Goal: Task Accomplishment & Management: Manage account settings

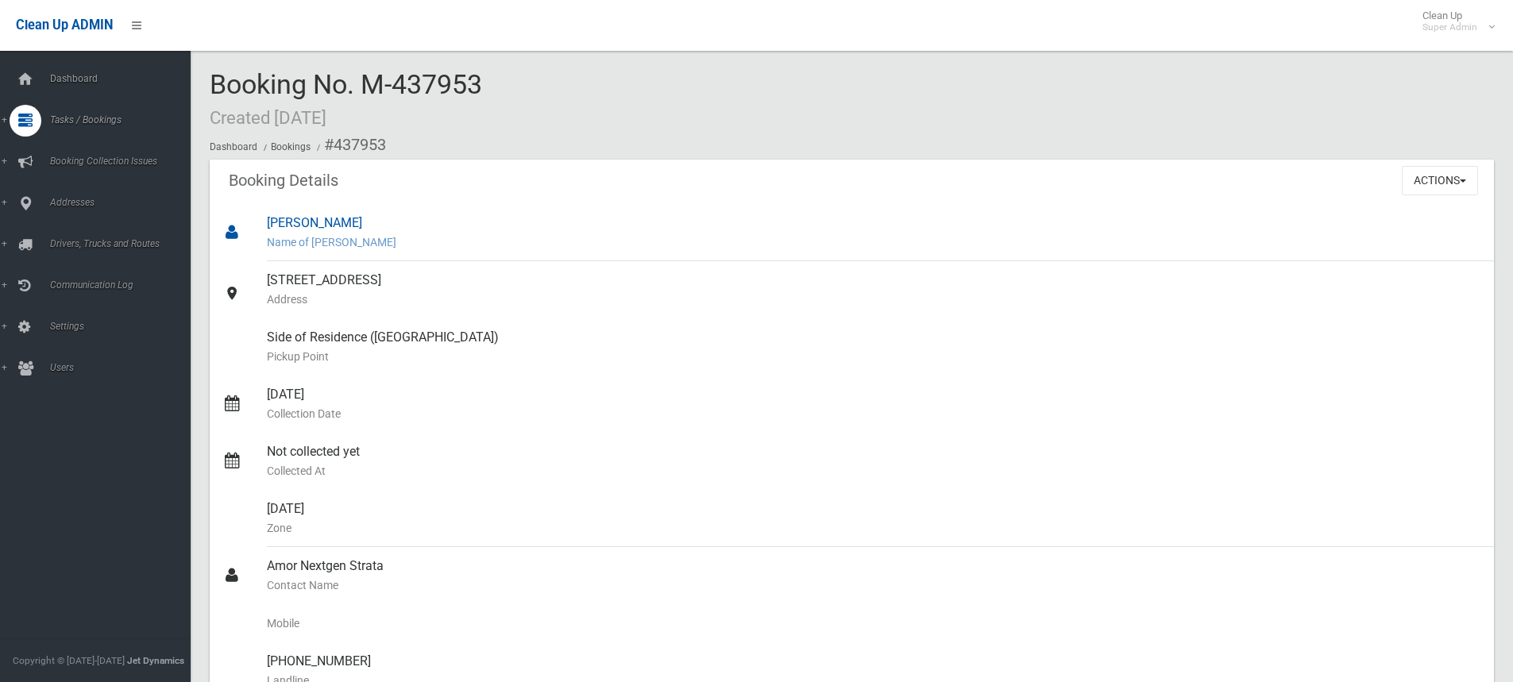
scroll to position [76, 0]
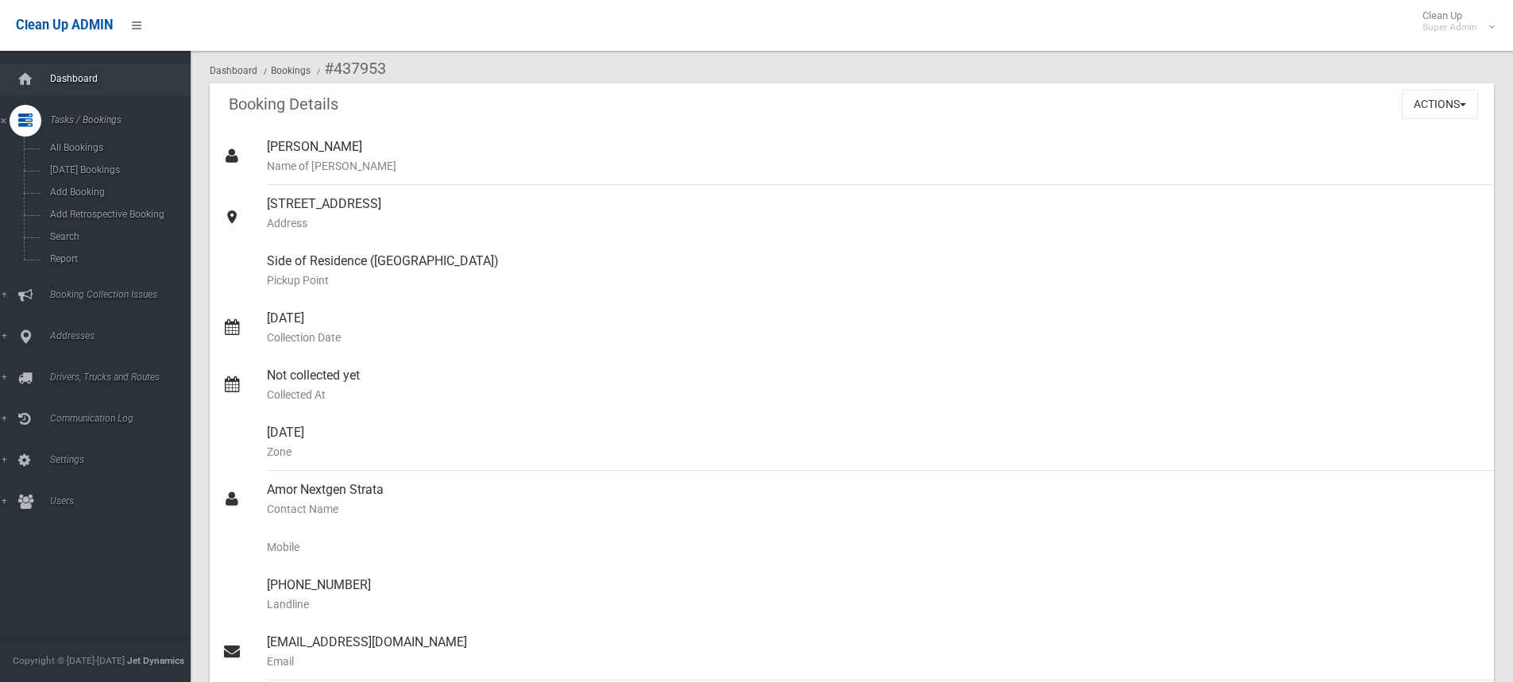
click at [77, 76] on span "Dashboard" at bounding box center [123, 78] width 157 height 11
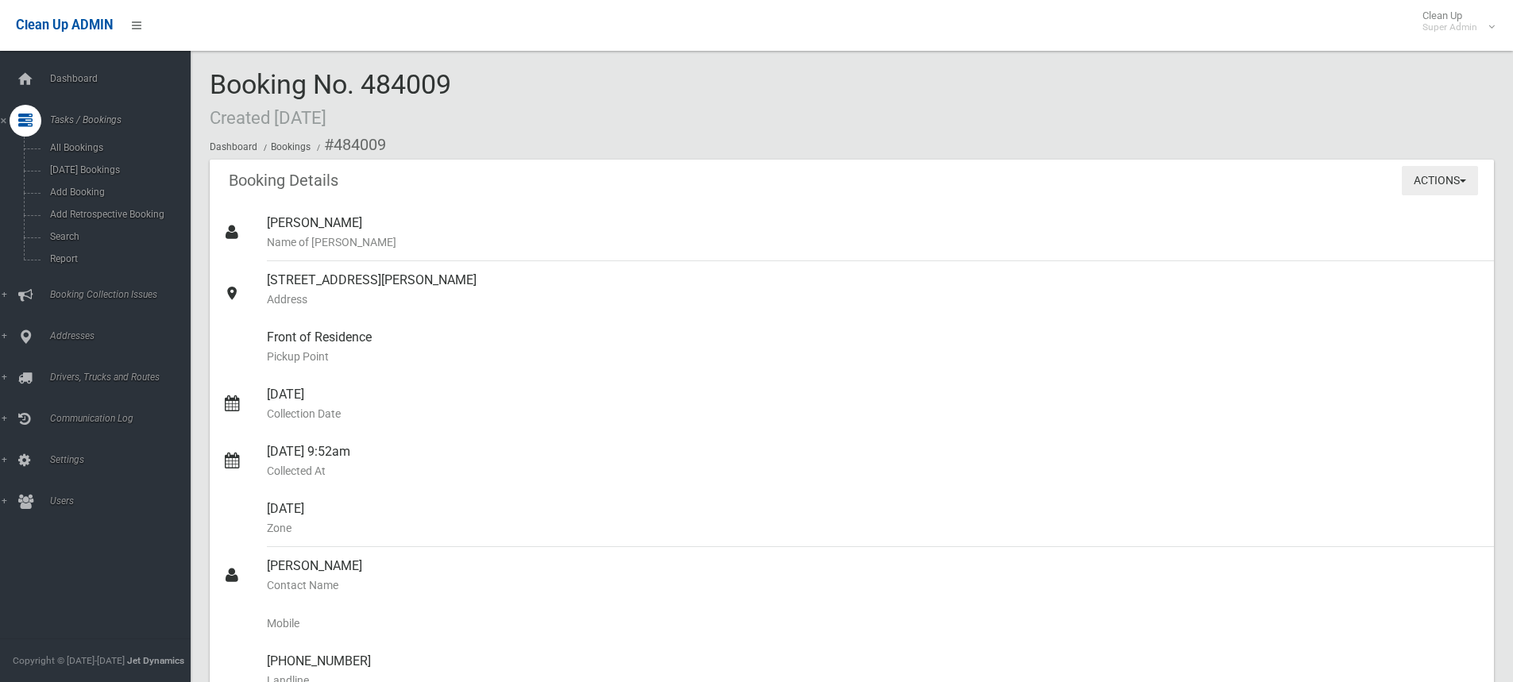
click at [1449, 184] on button "Actions" at bounding box center [1440, 180] width 76 height 29
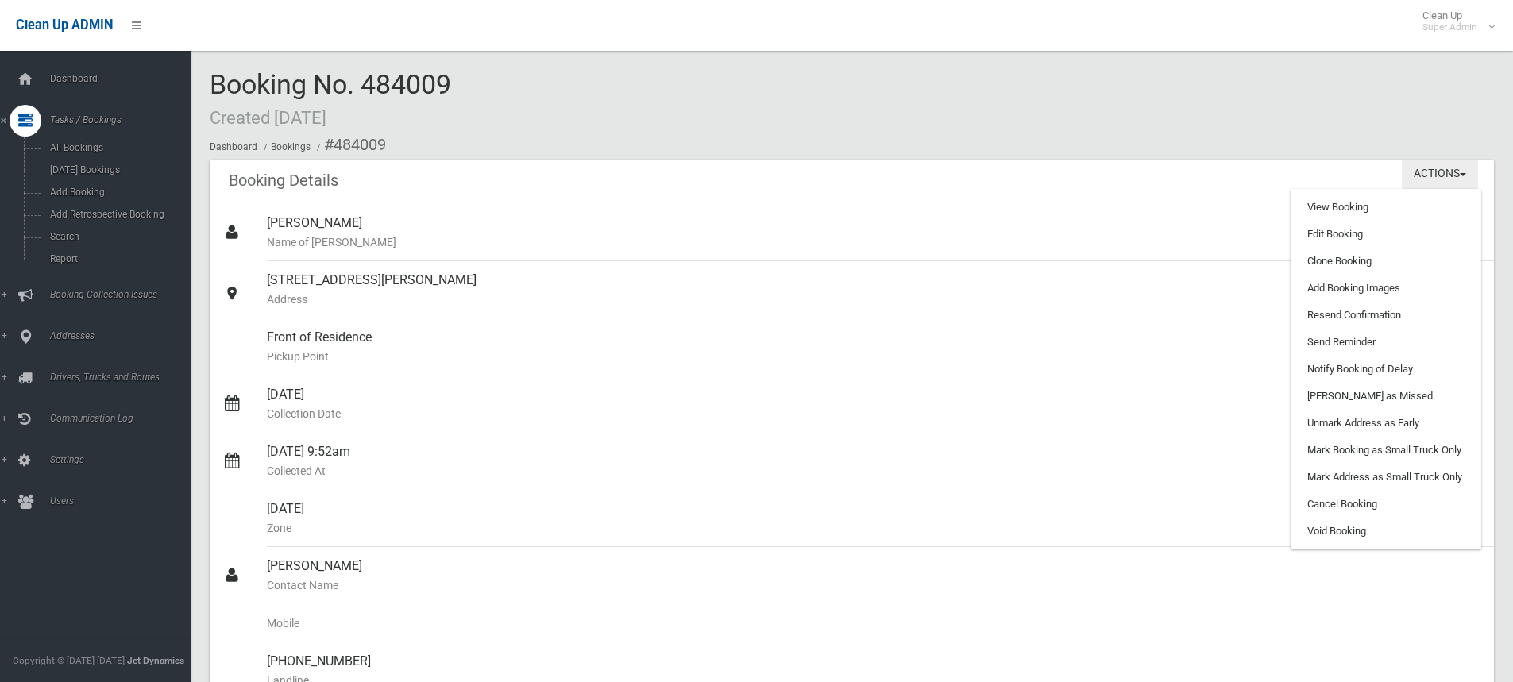
click at [1466, 173] on button "Actions" at bounding box center [1440, 174] width 76 height 29
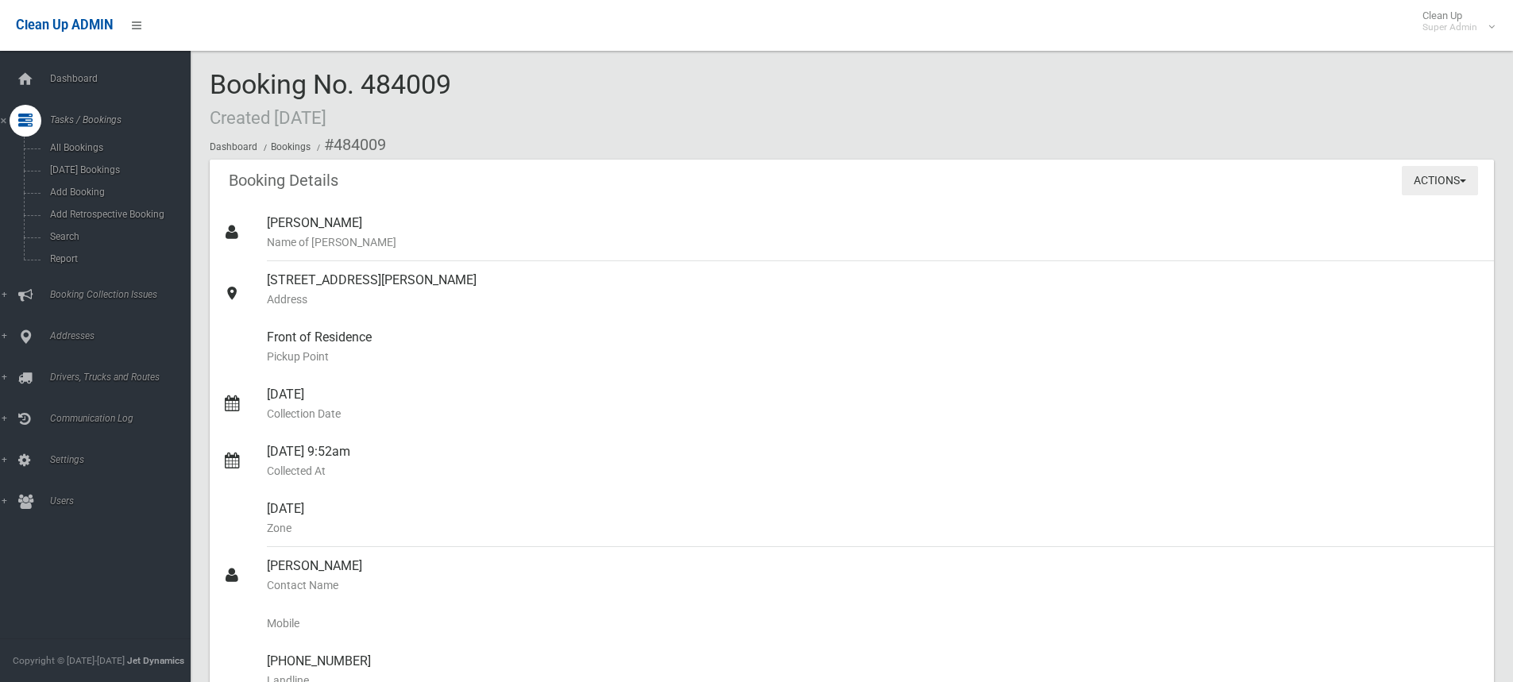
click at [1466, 173] on button "Actions" at bounding box center [1440, 180] width 76 height 29
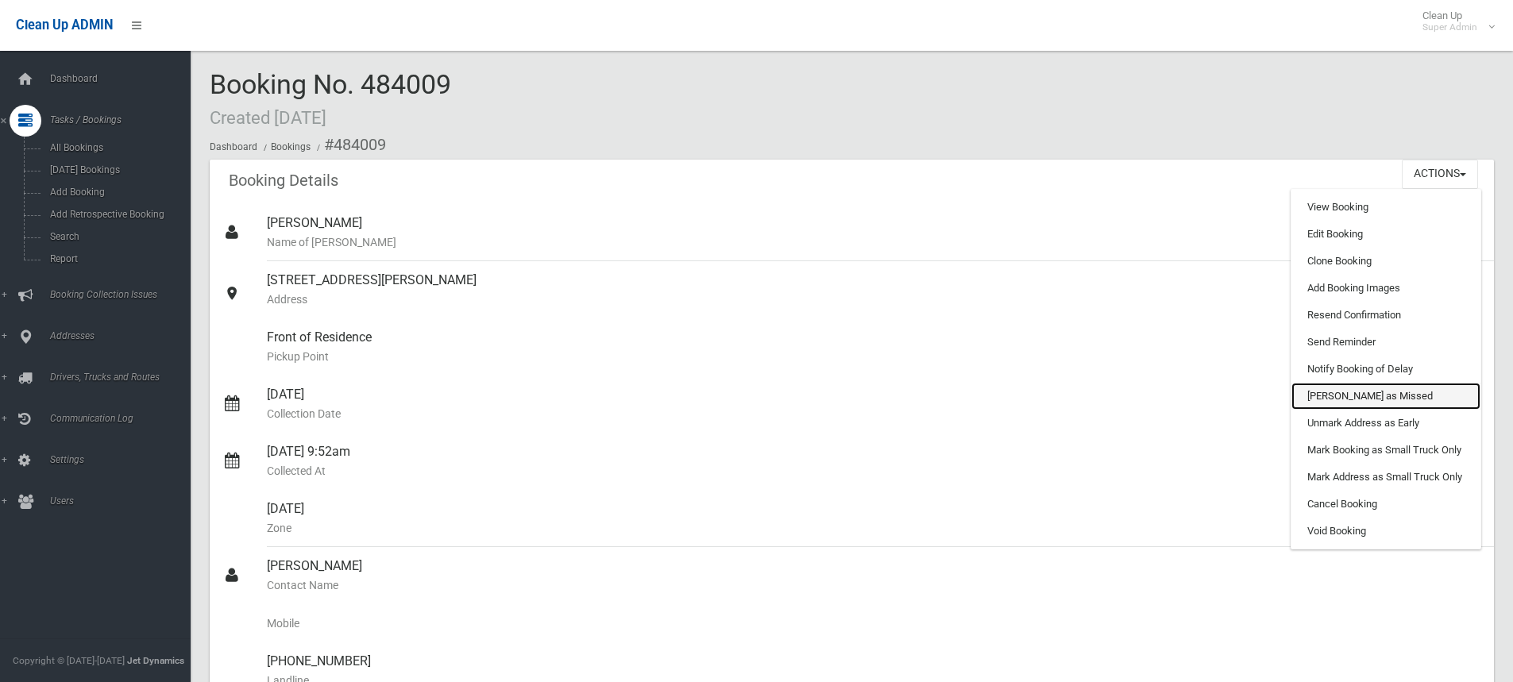
click at [1385, 392] on link "[PERSON_NAME] as Missed" at bounding box center [1385, 396] width 189 height 27
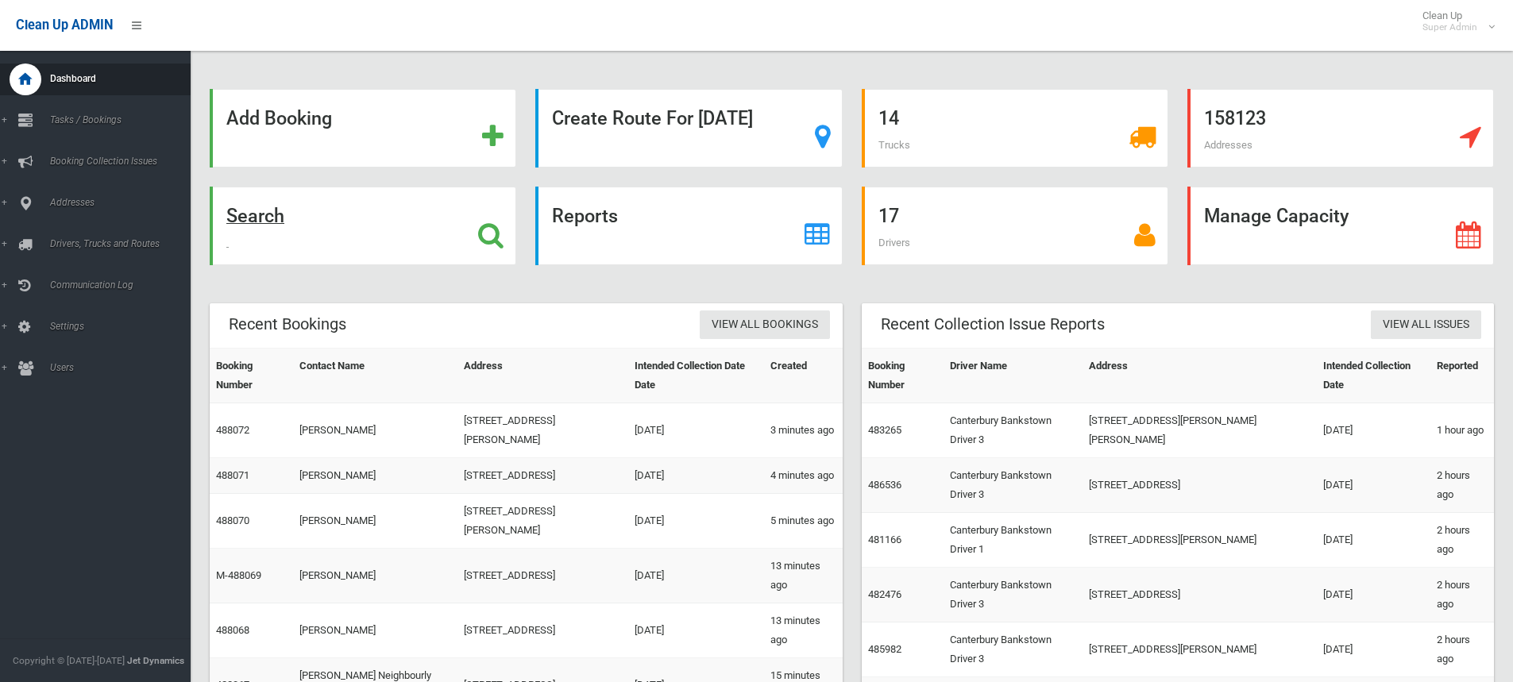
click at [273, 210] on strong "Search" at bounding box center [255, 216] width 58 height 22
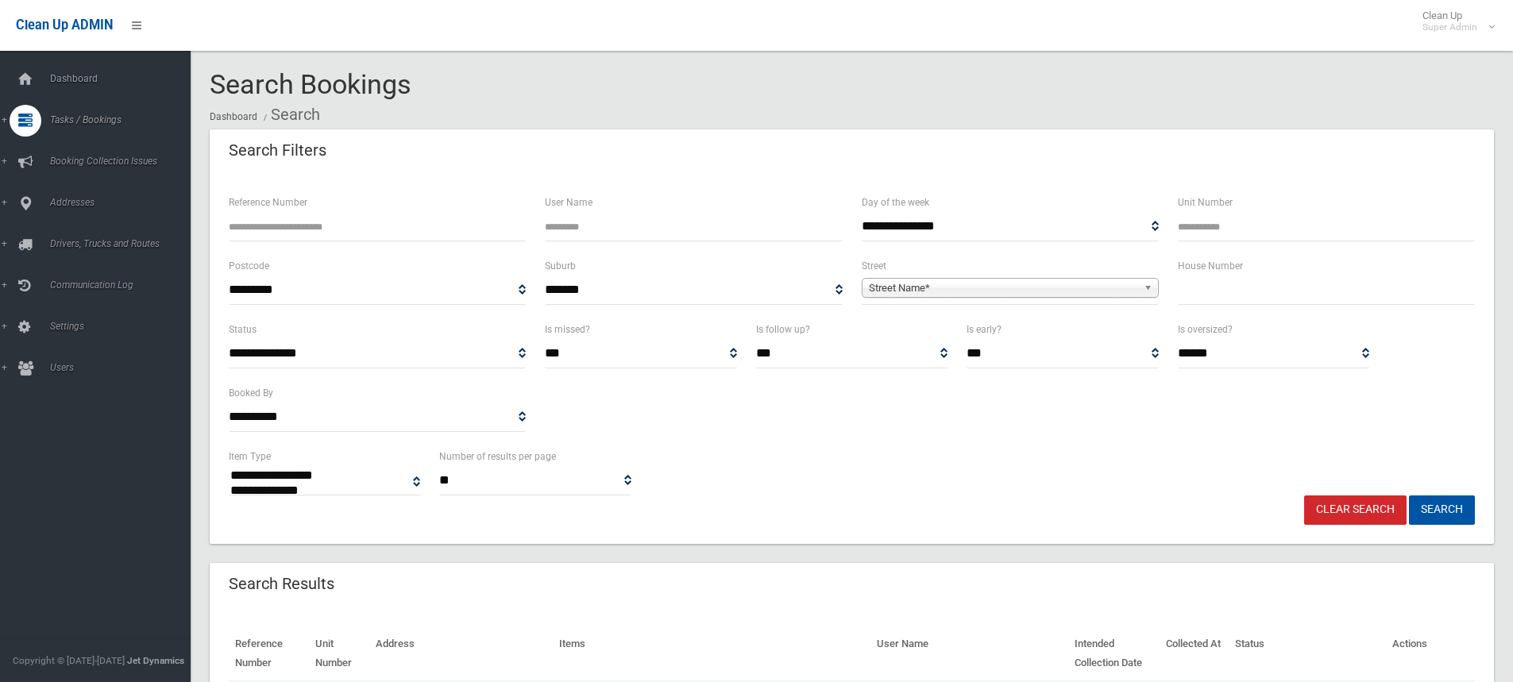
select select
click at [1209, 290] on input "text" at bounding box center [1326, 290] width 297 height 29
click at [314, 223] on input "Reference Number" at bounding box center [377, 226] width 297 height 29
type input "******"
click at [1409, 496] on button "Search" at bounding box center [1442, 510] width 66 height 29
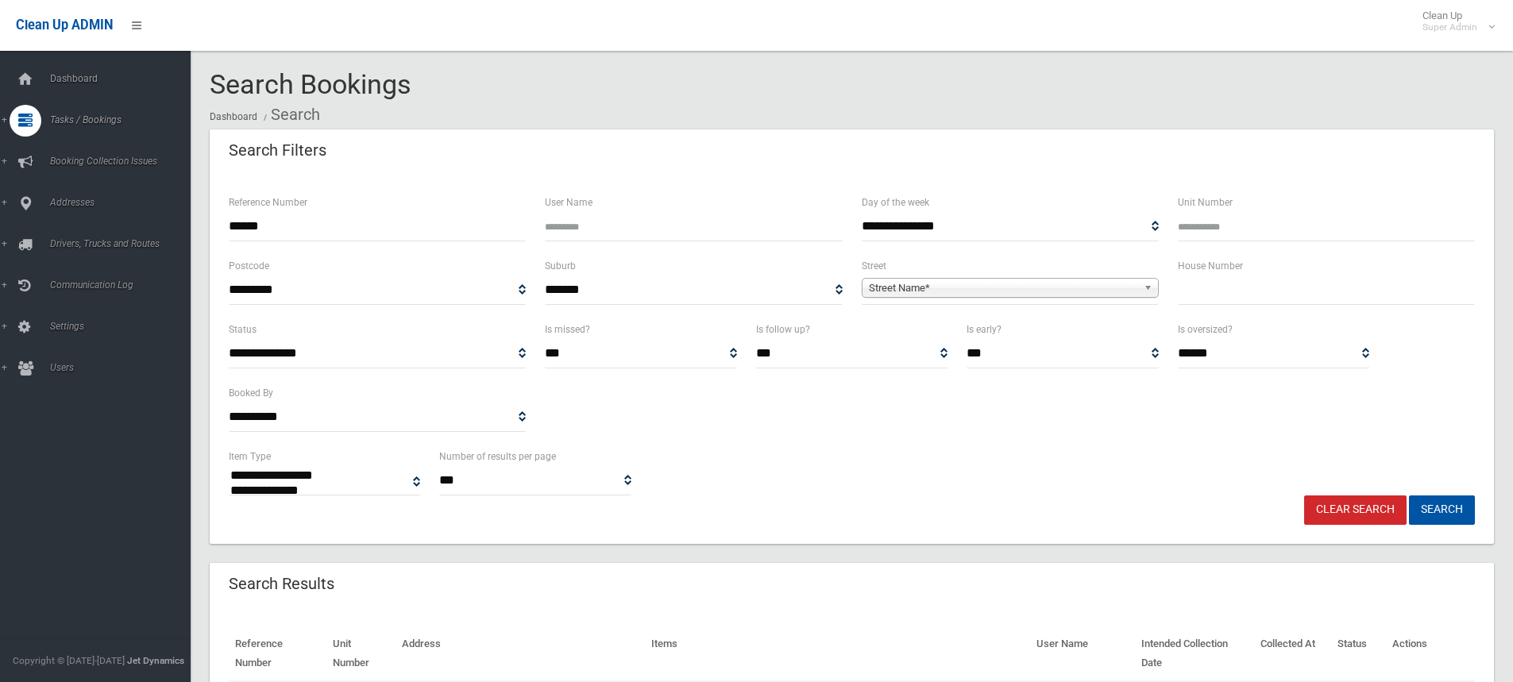
select select
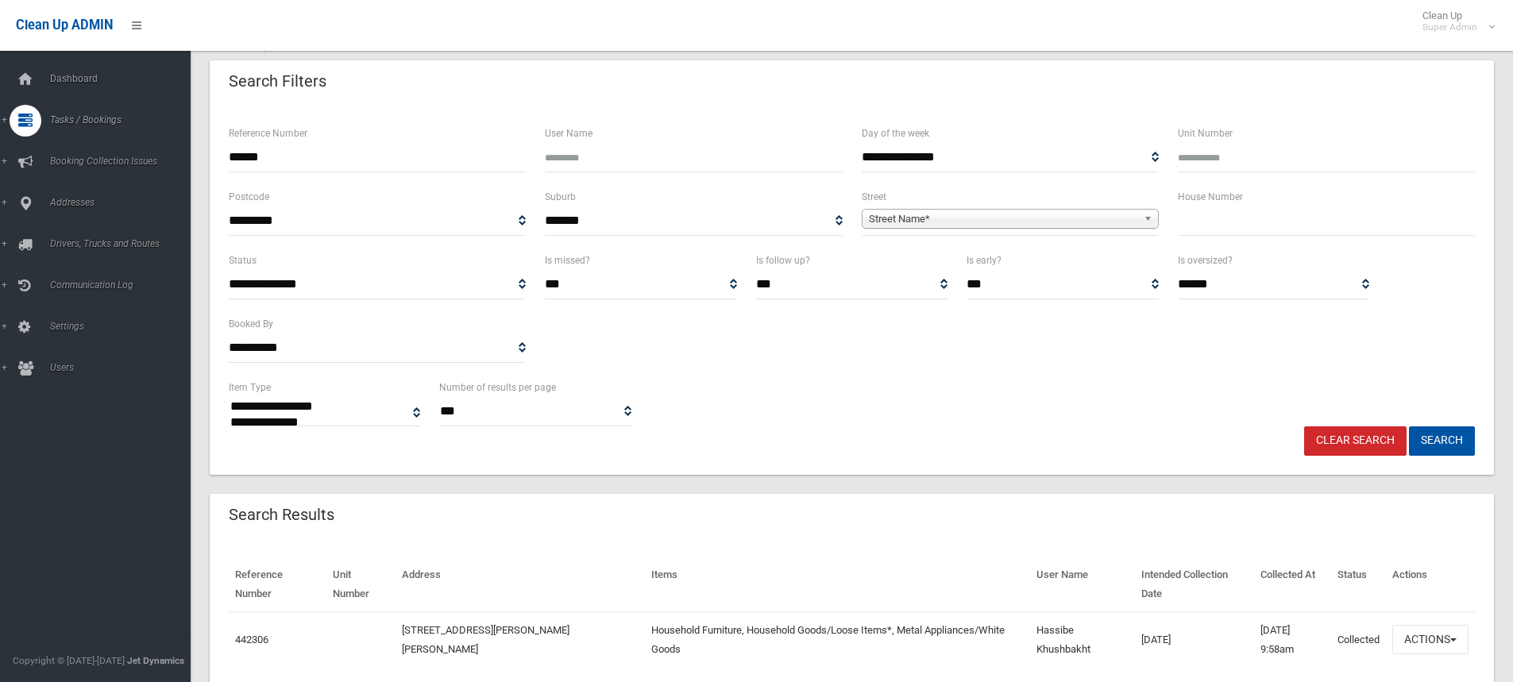
scroll to position [130, 0]
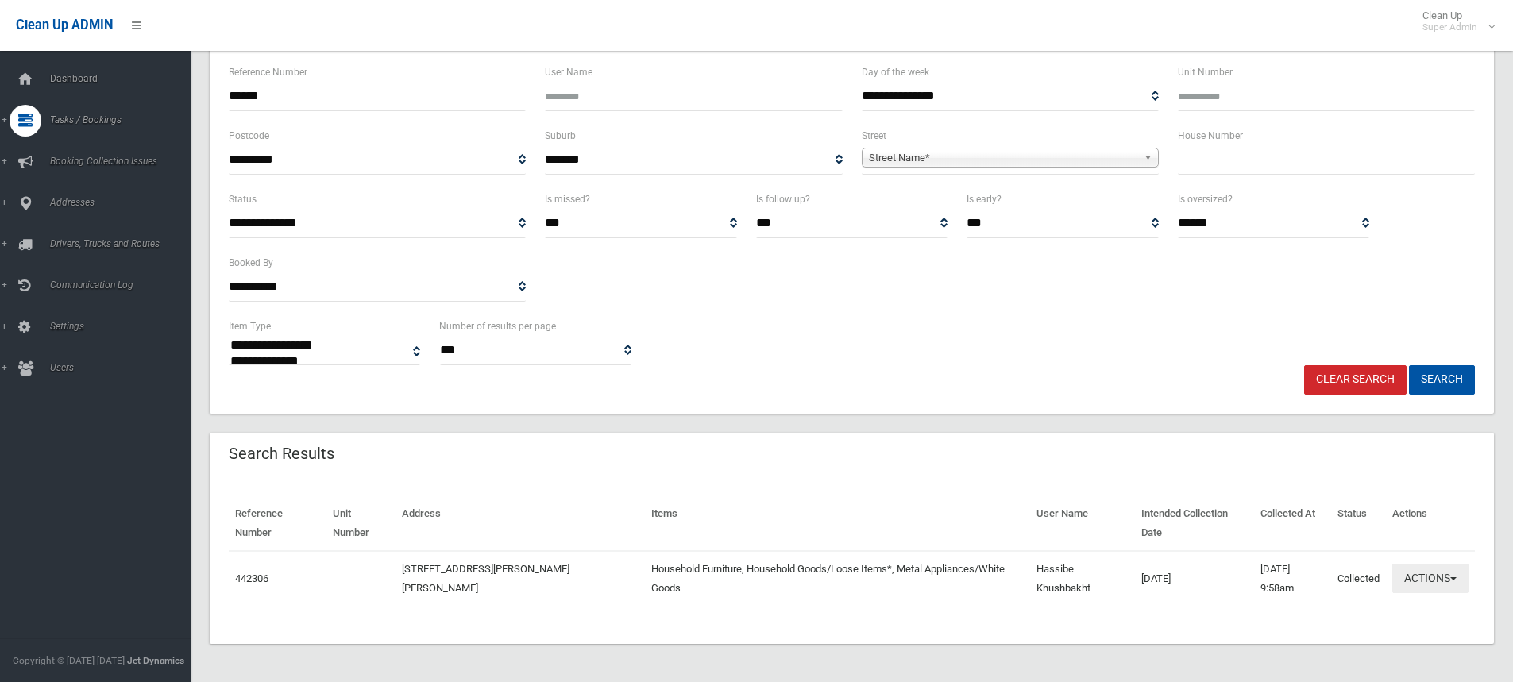
click at [1438, 577] on button "Actions" at bounding box center [1430, 578] width 76 height 29
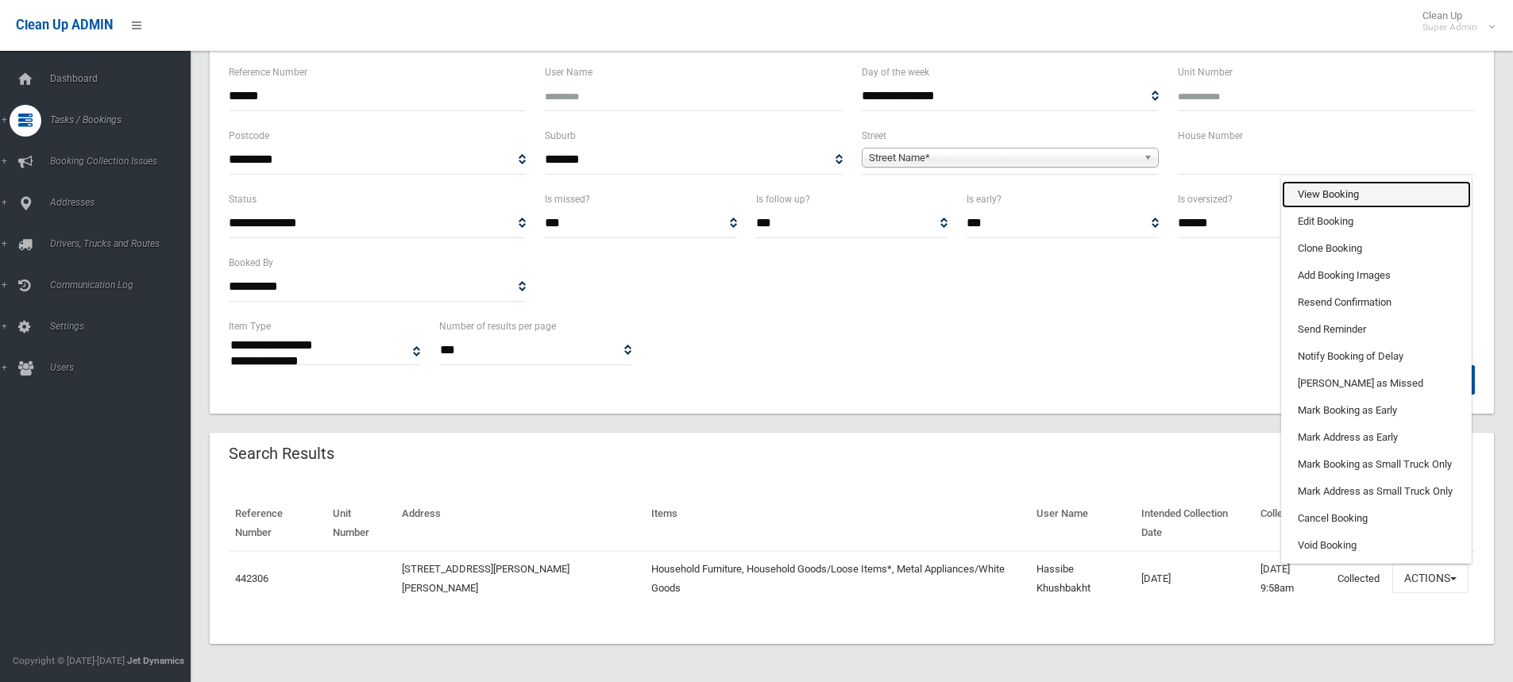
click at [1365, 195] on link "View Booking" at bounding box center [1376, 194] width 189 height 27
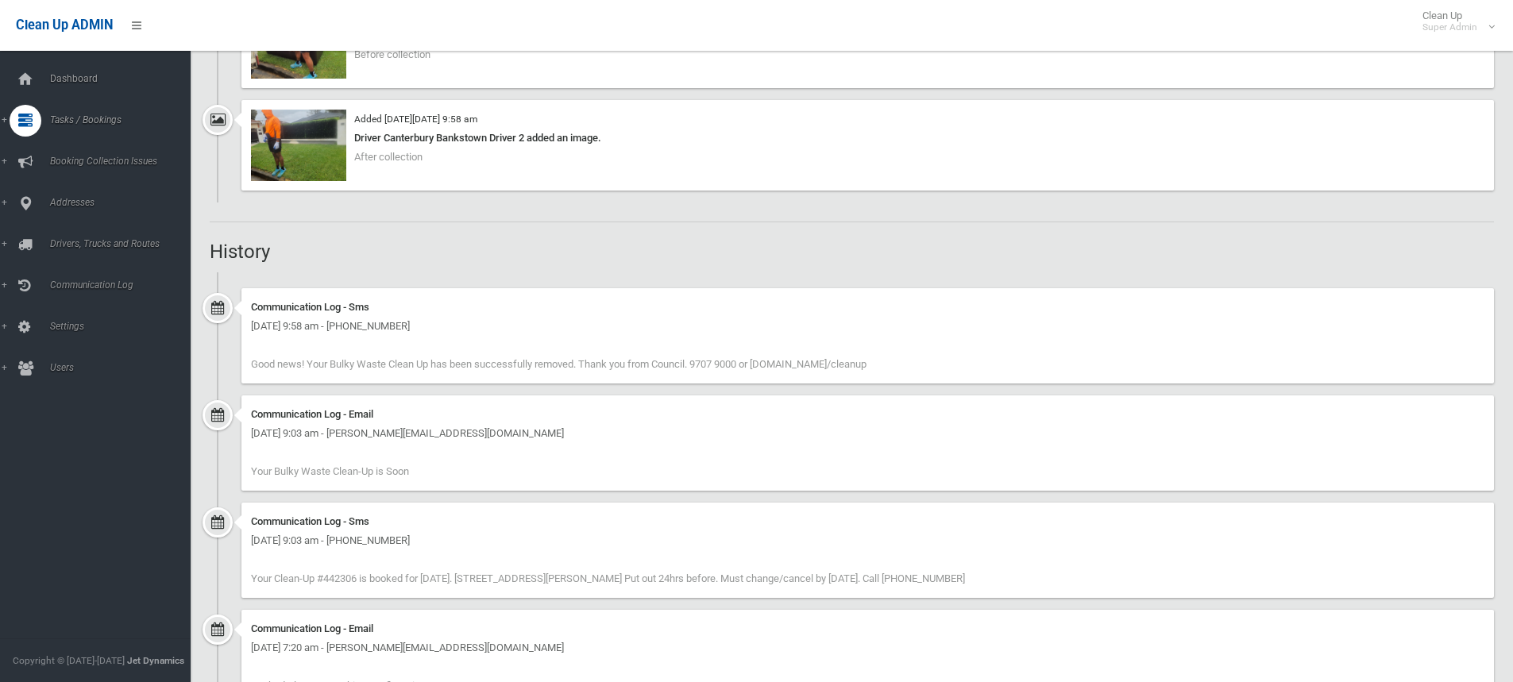
scroll to position [1112, 0]
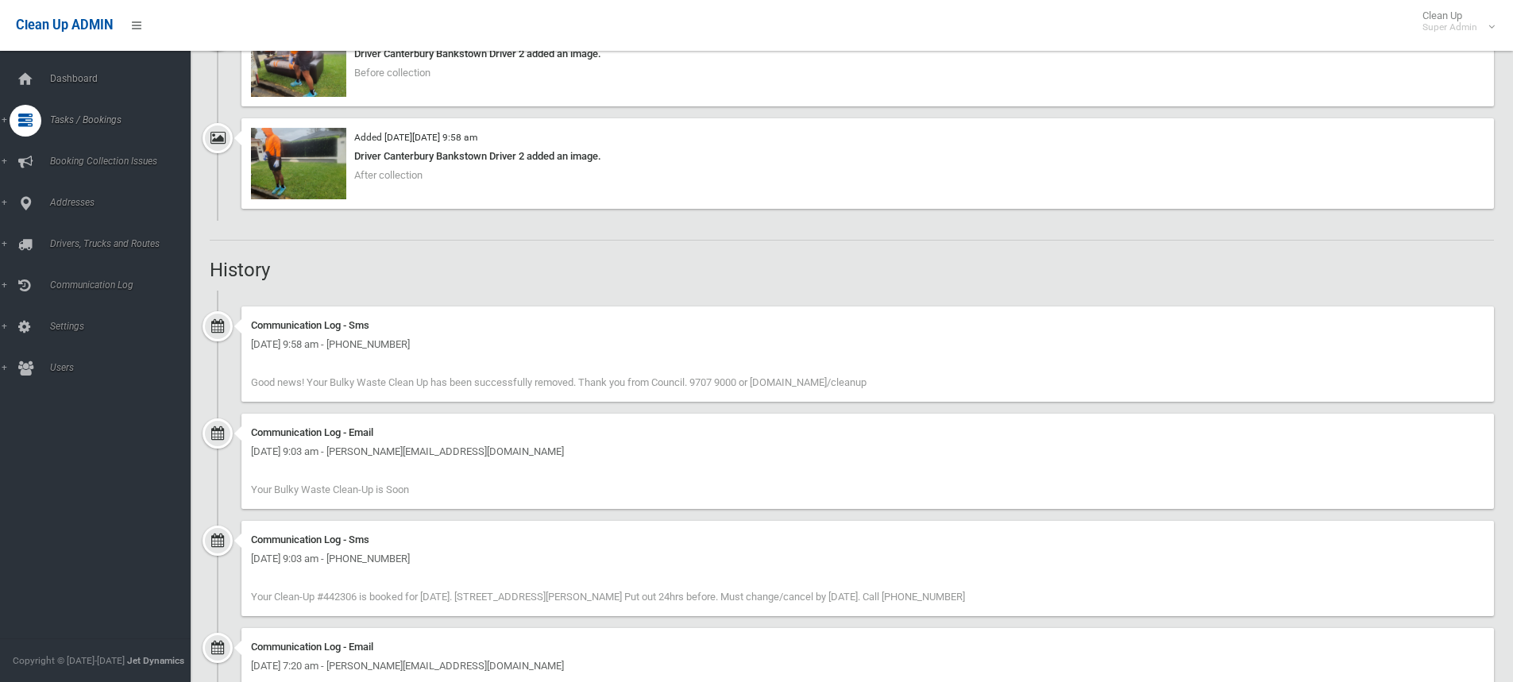
scroll to position [805, 0]
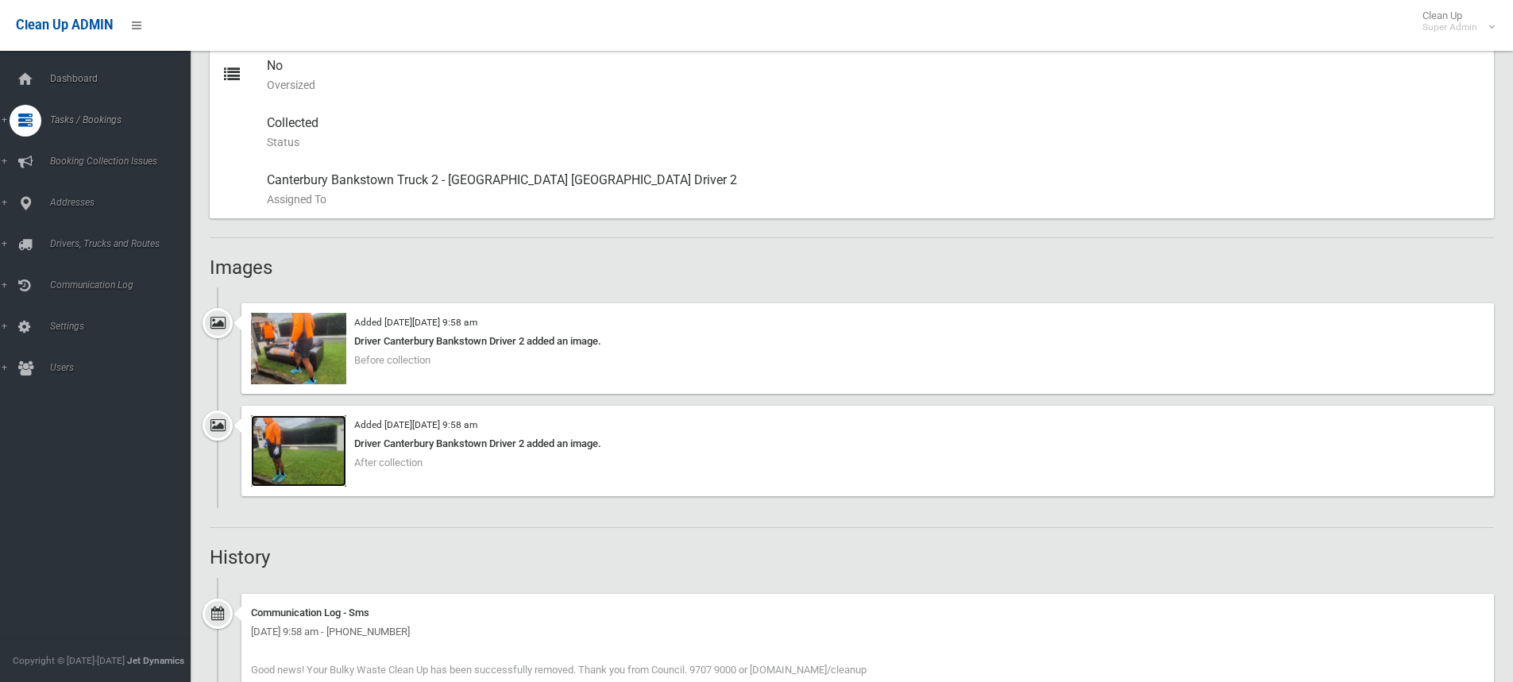
click at [311, 449] on img at bounding box center [298, 450] width 95 height 71
click at [350, 337] on div "Driver Canterbury Bankstown Driver 2 added an image." at bounding box center [867, 341] width 1233 height 19
click at [380, 334] on div "Driver Canterbury Bankstown Driver 2 added an image." at bounding box center [867, 341] width 1233 height 19
click at [250, 346] on div "Added on Tue 25th February, 2025 at 9:58 am Driver Canterbury Bankstown Driver …" at bounding box center [867, 348] width 1253 height 91
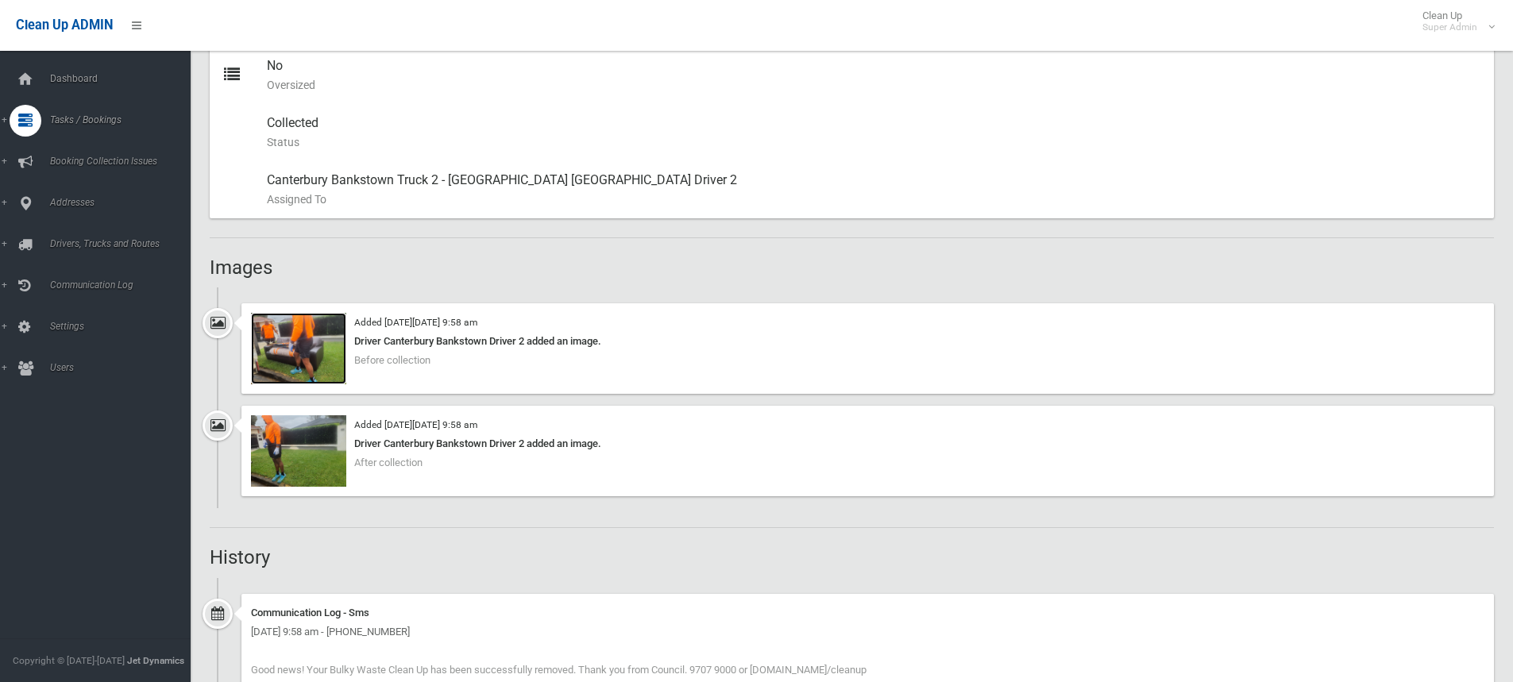
click at [272, 343] on img at bounding box center [298, 348] width 95 height 71
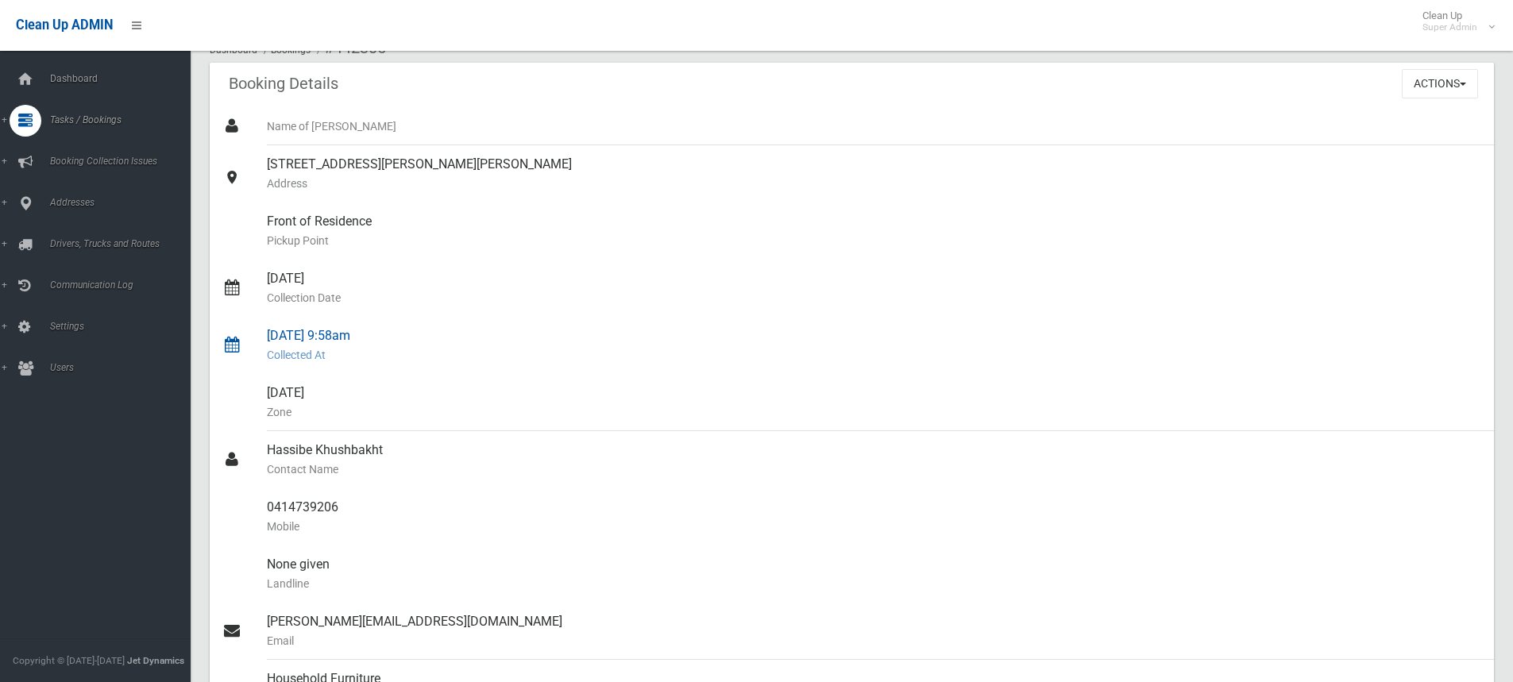
scroll to position [0, 0]
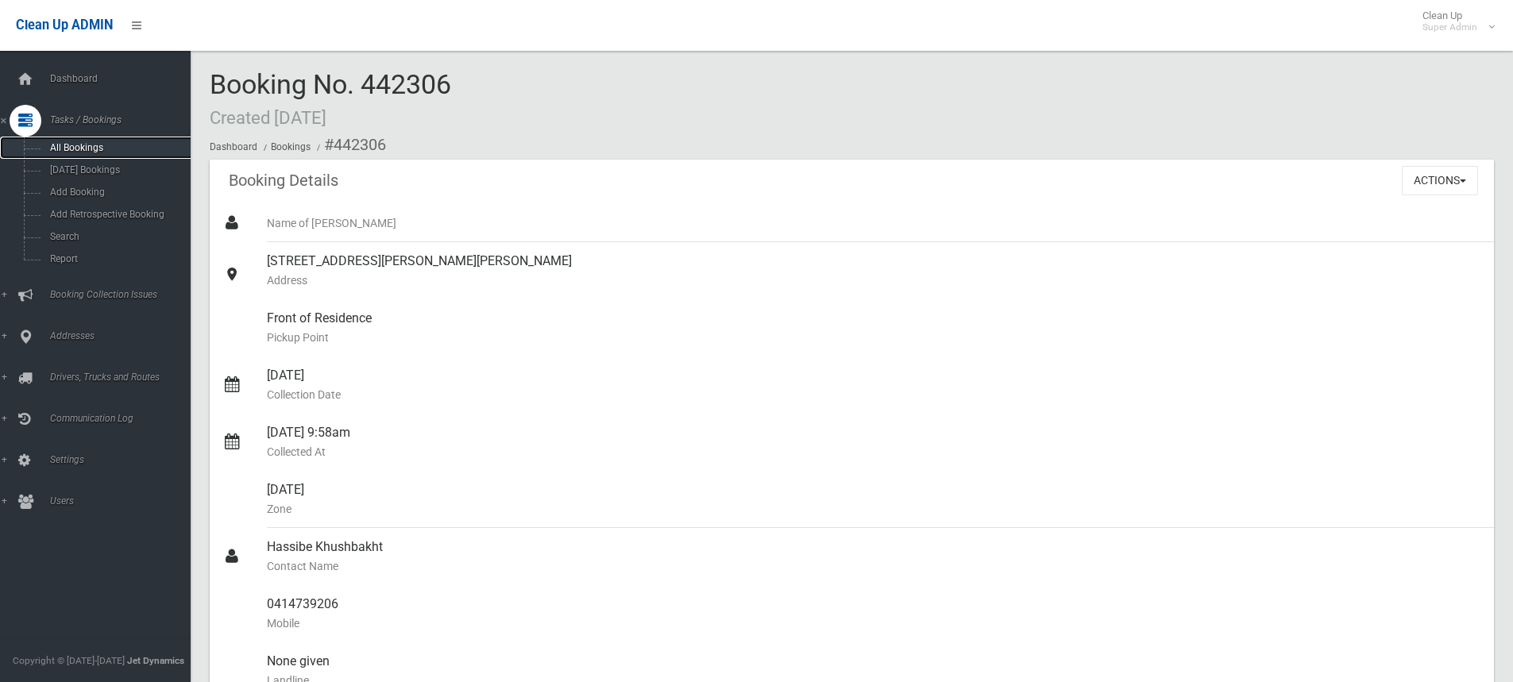
click at [72, 147] on span "All Bookings" at bounding box center [117, 147] width 144 height 11
click at [87, 75] on span "Dashboard" at bounding box center [123, 78] width 157 height 11
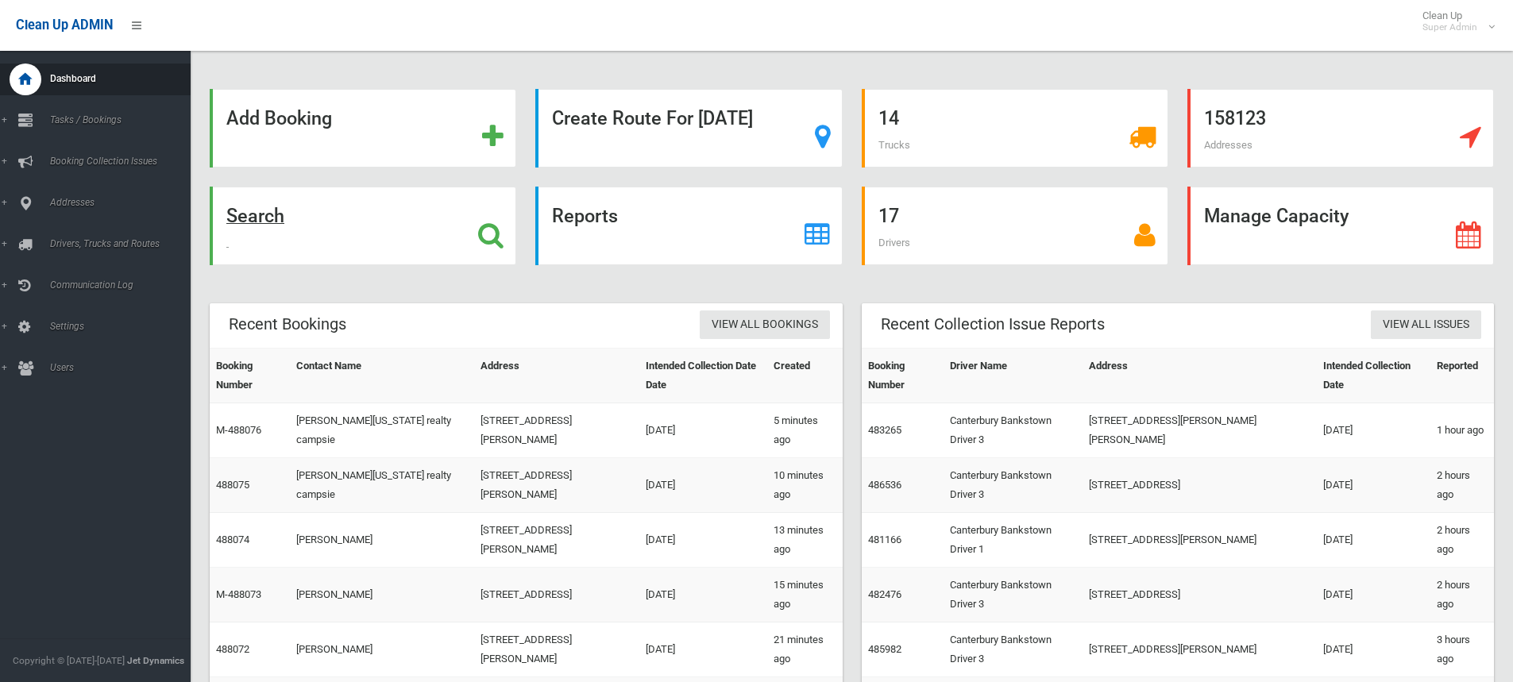
click at [271, 214] on strong "Search" at bounding box center [255, 216] width 58 height 22
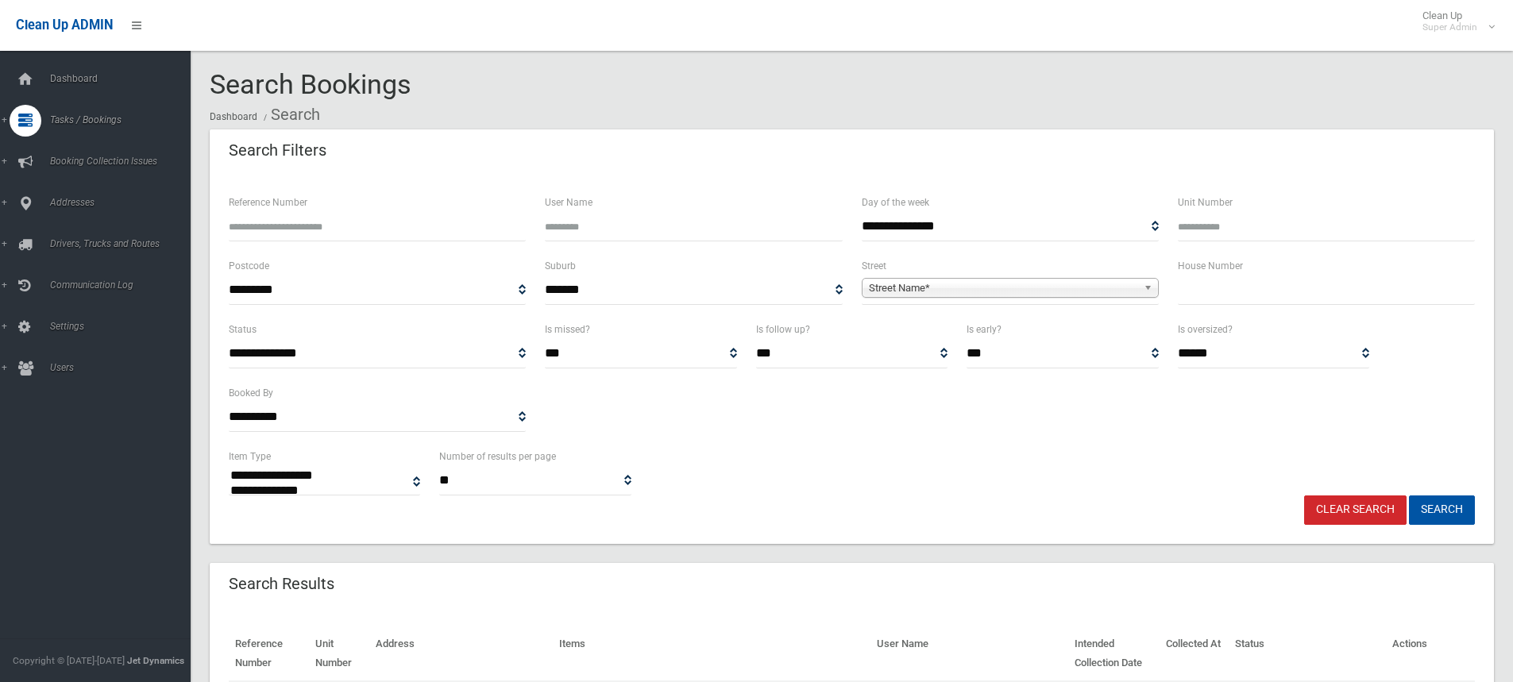
select select
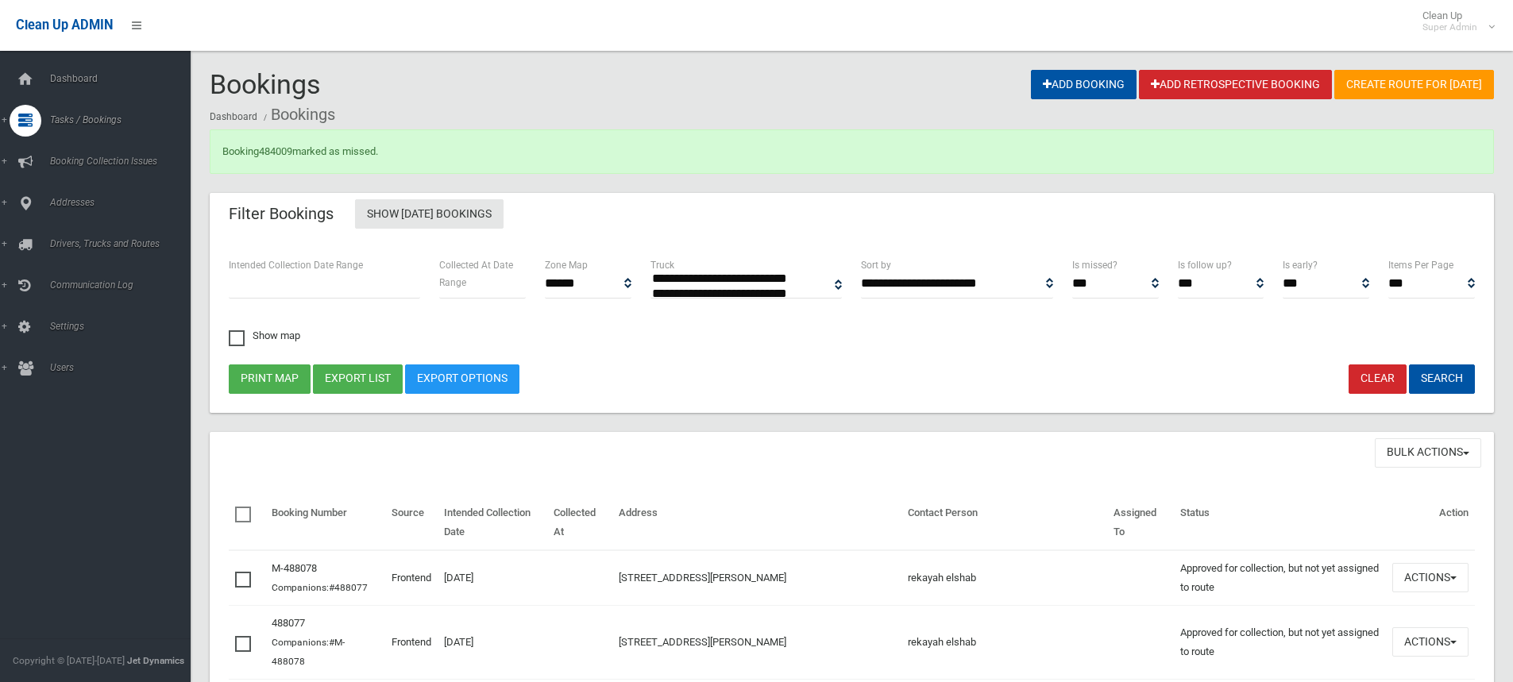
select select
drag, startPoint x: 297, startPoint y: 152, endPoint x: 264, endPoint y: 145, distance: 33.5
click at [264, 144] on div "Booking 484009 marked as missed." at bounding box center [852, 151] width 1284 height 44
copy link "484009"
click at [97, 75] on span "Dashboard" at bounding box center [123, 78] width 157 height 11
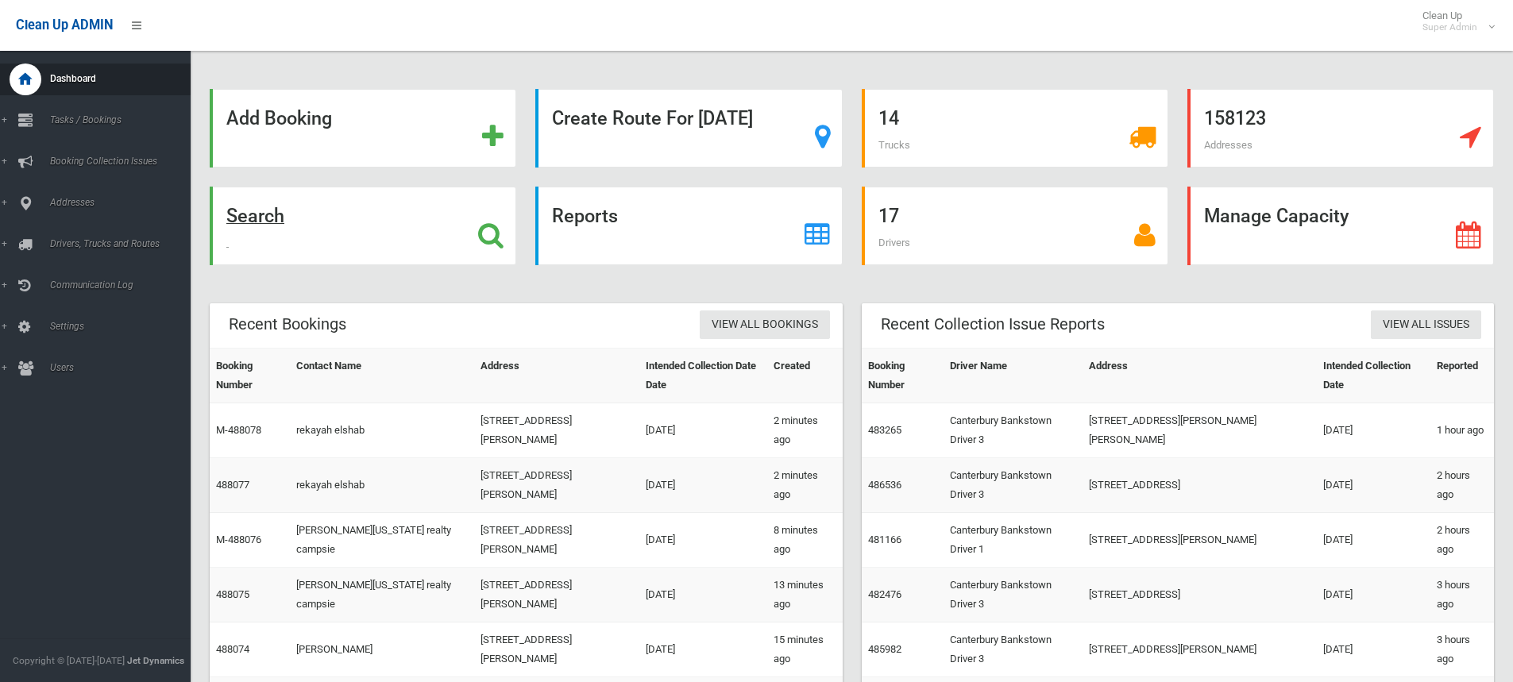
click at [268, 214] on strong "Search" at bounding box center [255, 216] width 58 height 22
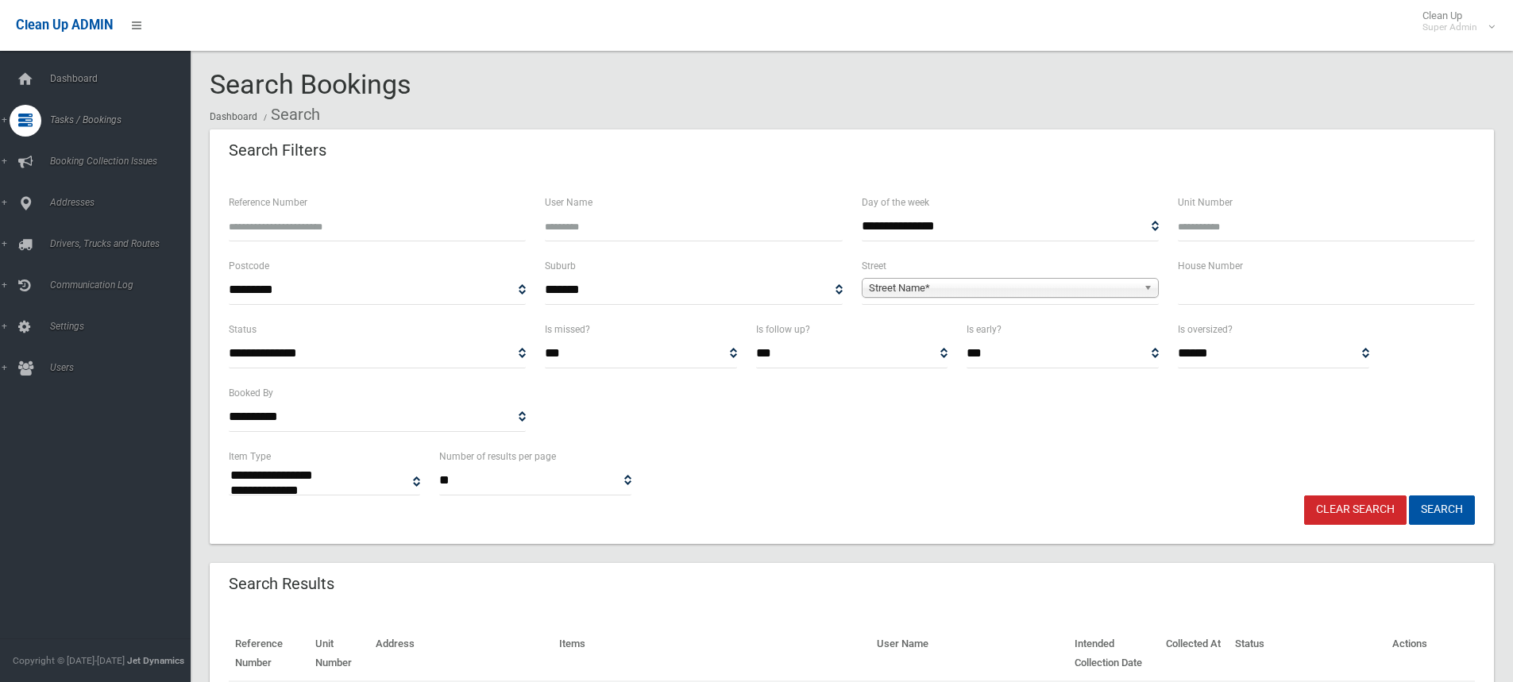
select select
click at [354, 234] on input "Reference Number" at bounding box center [377, 226] width 297 height 29
paste input "******"
type input "******"
click at [1409, 496] on button "Search" at bounding box center [1442, 510] width 66 height 29
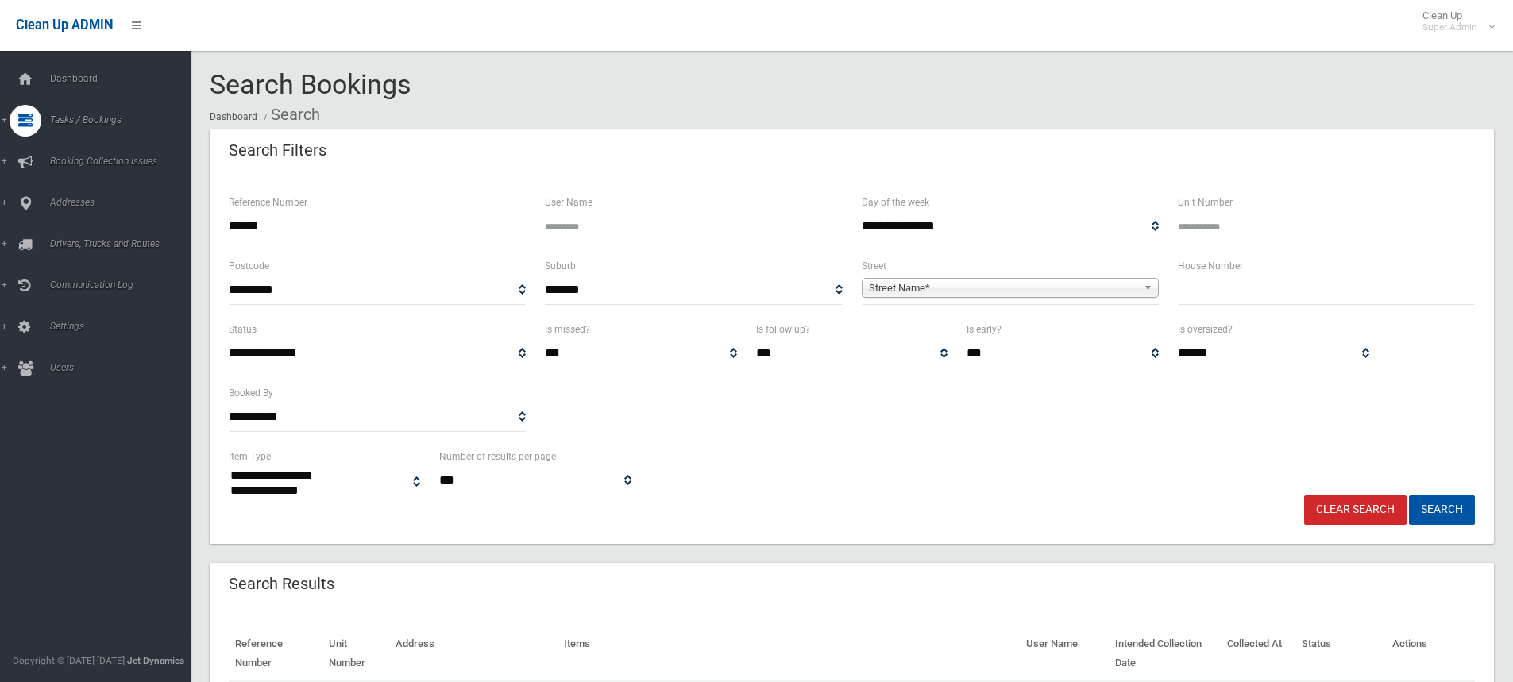
select select
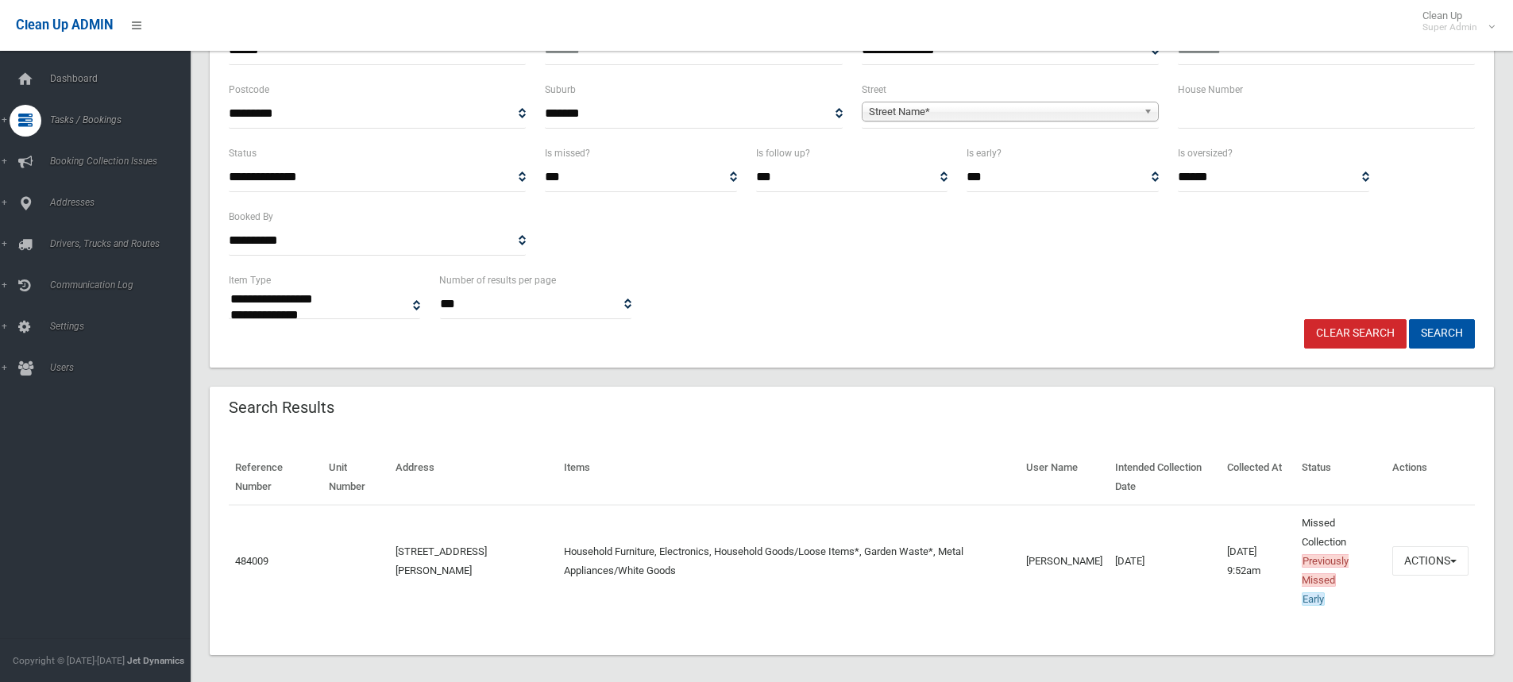
scroll to position [187, 0]
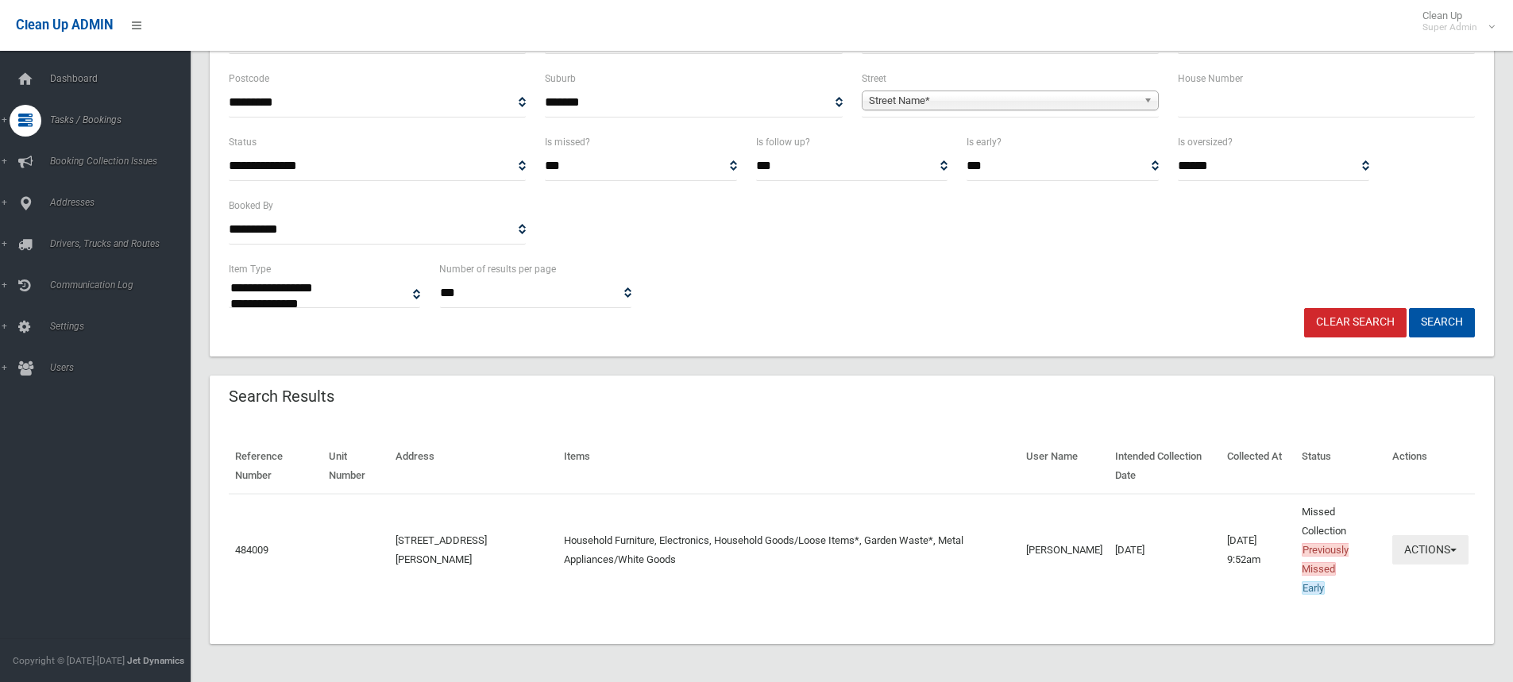
click at [1455, 552] on span "button" at bounding box center [1453, 550] width 6 height 3
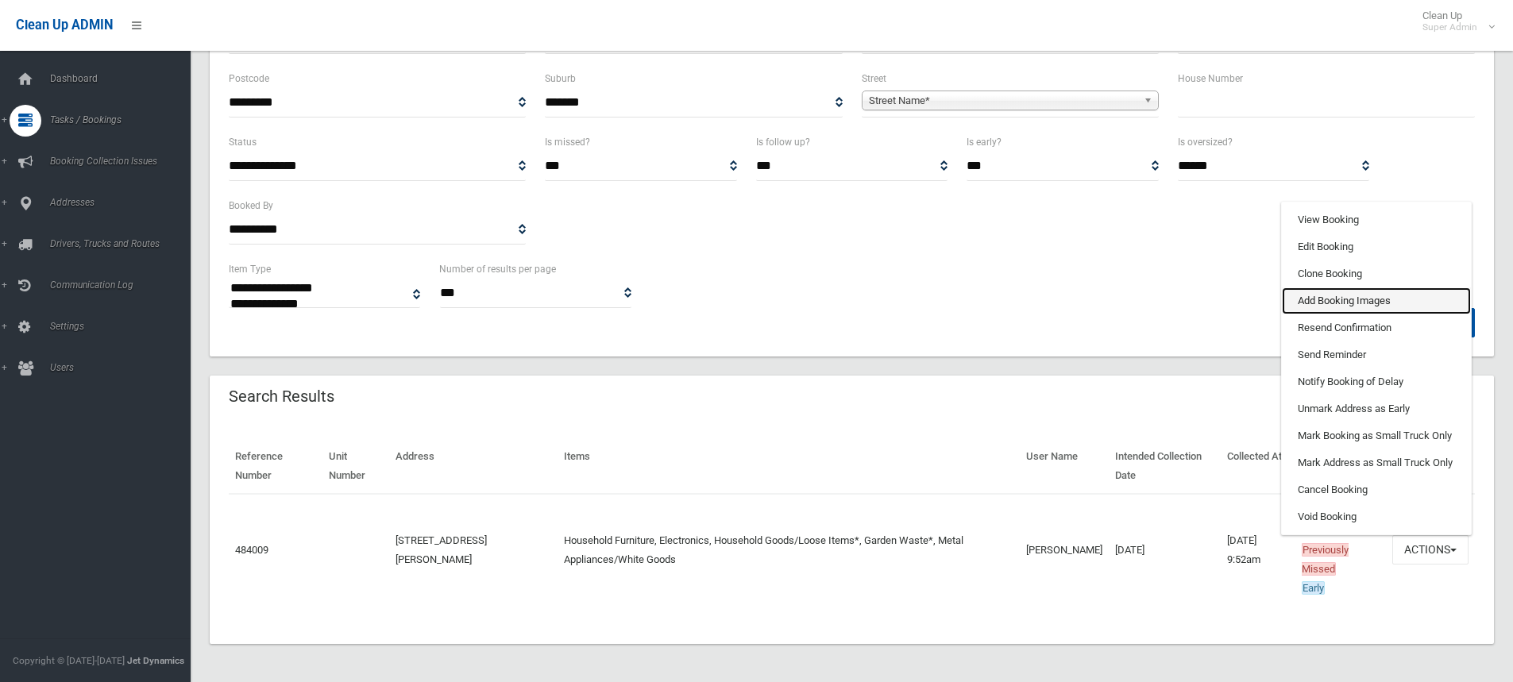
click at [1347, 301] on link "Add Booking Images" at bounding box center [1376, 301] width 189 height 27
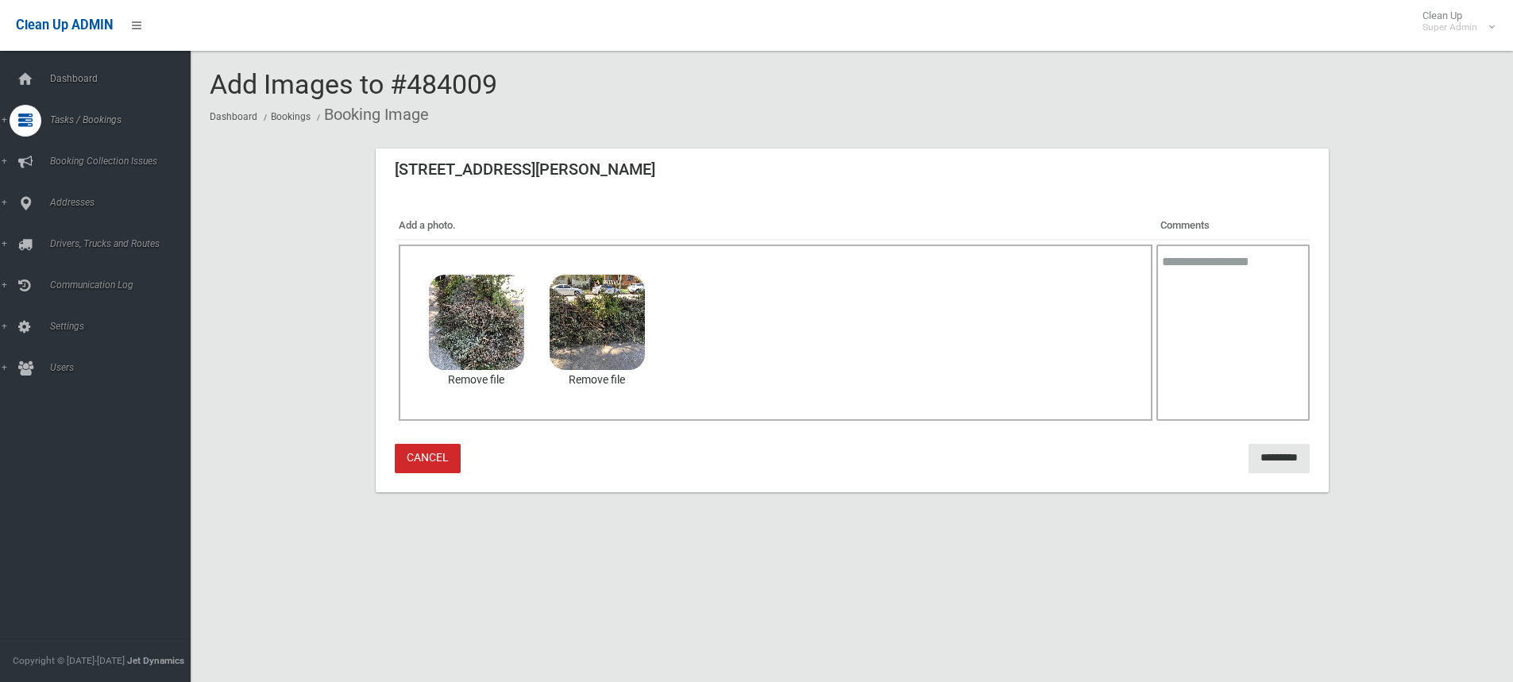
click at [1237, 311] on textarea at bounding box center [1232, 333] width 153 height 176
type textarea "*******"
click at [1263, 460] on input "*********" at bounding box center [1279, 458] width 61 height 29
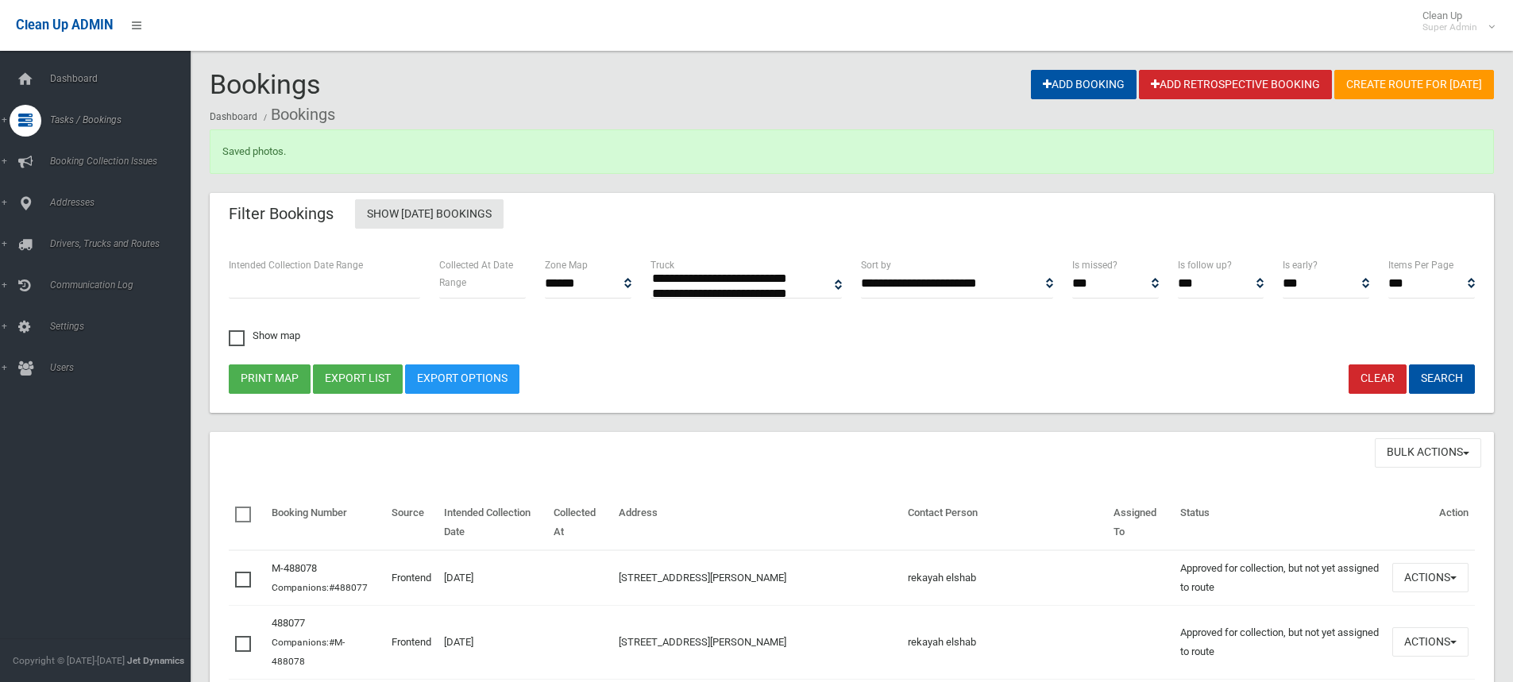
select select
click at [117, 75] on span "Dashboard" at bounding box center [123, 78] width 157 height 11
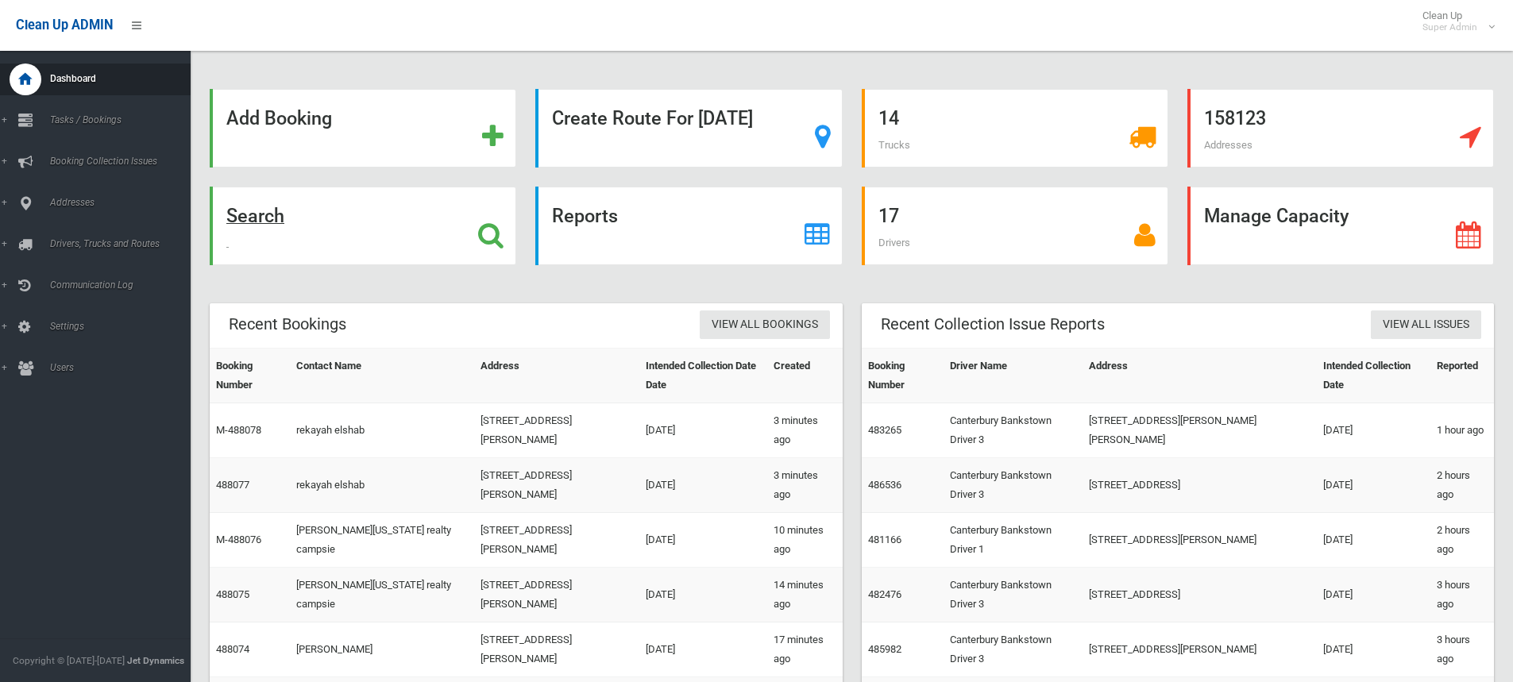
click at [280, 218] on strong "Search" at bounding box center [255, 216] width 58 height 22
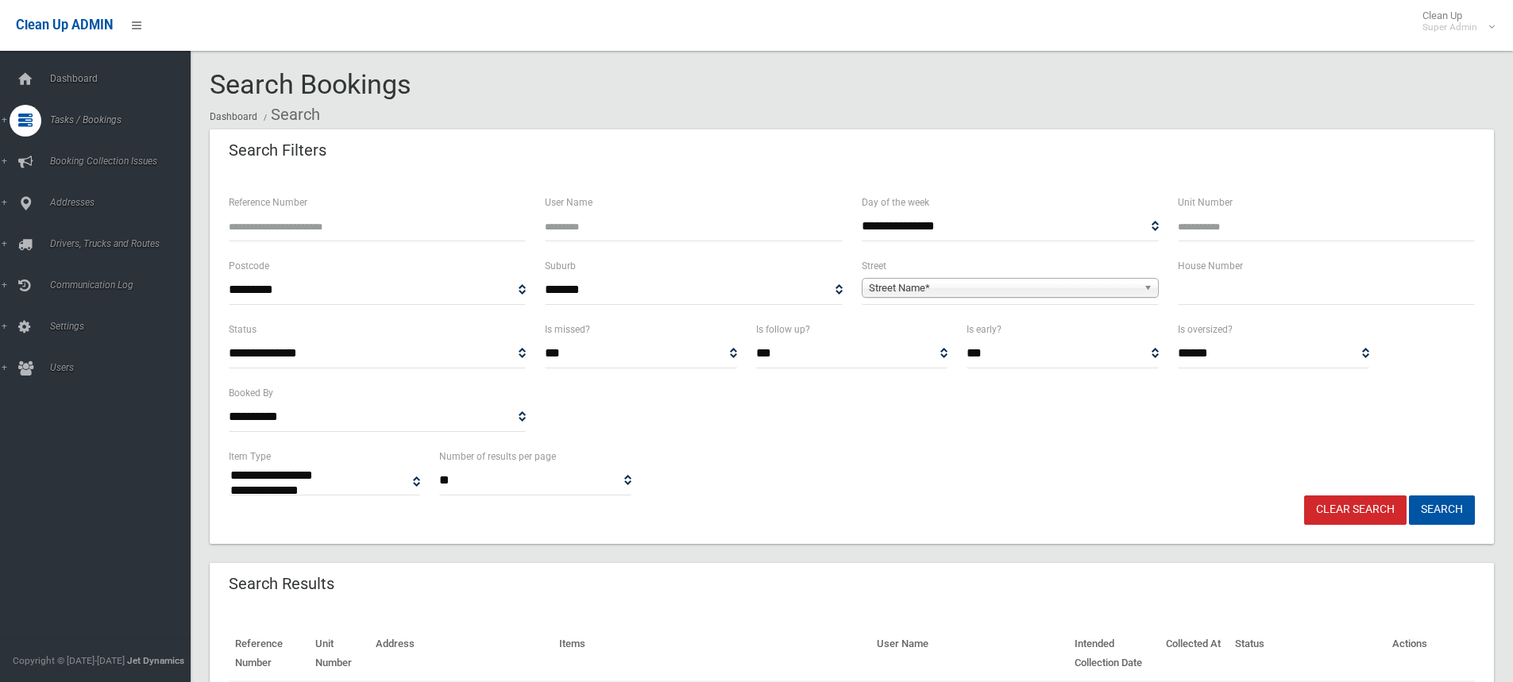
select select
click at [310, 233] on input "Reference Number" at bounding box center [377, 226] width 297 height 29
paste input "******"
type input "******"
click at [1409, 496] on button "Search" at bounding box center [1442, 510] width 66 height 29
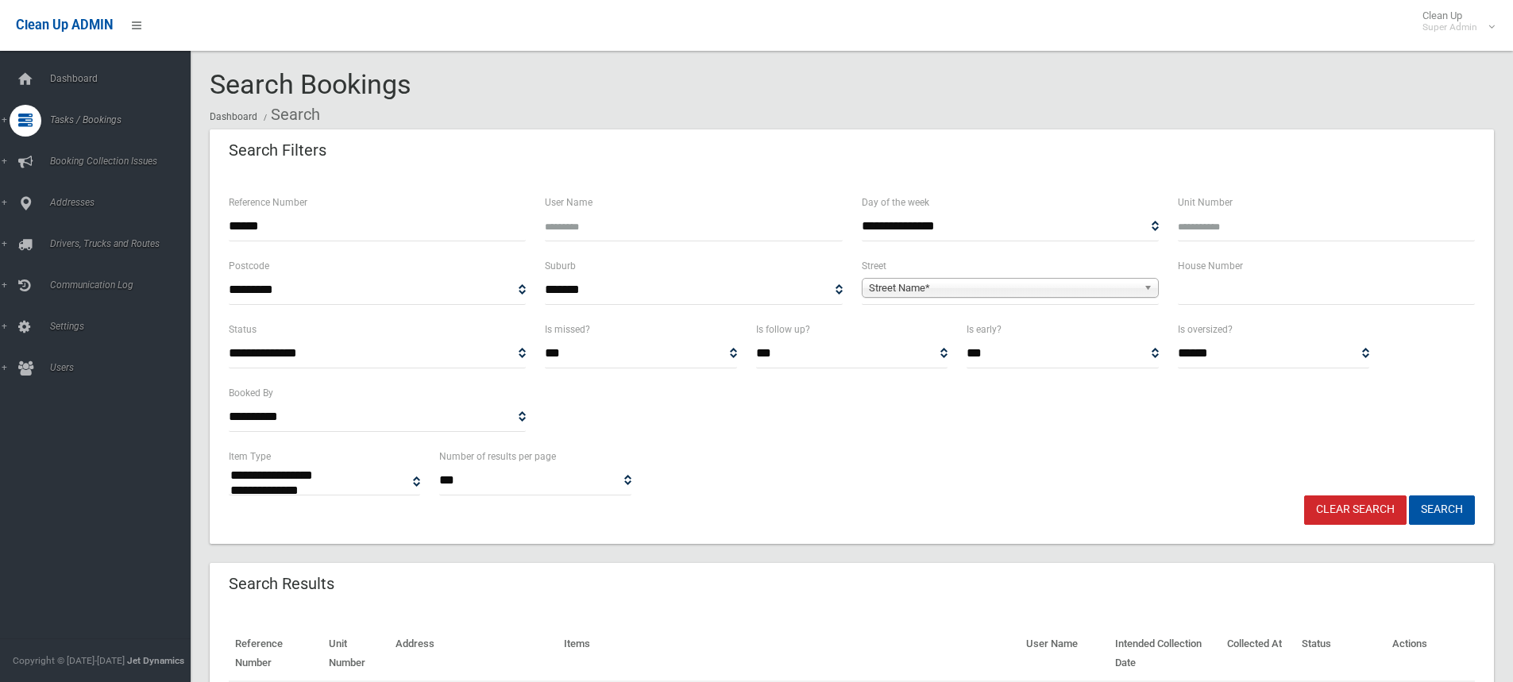
select select
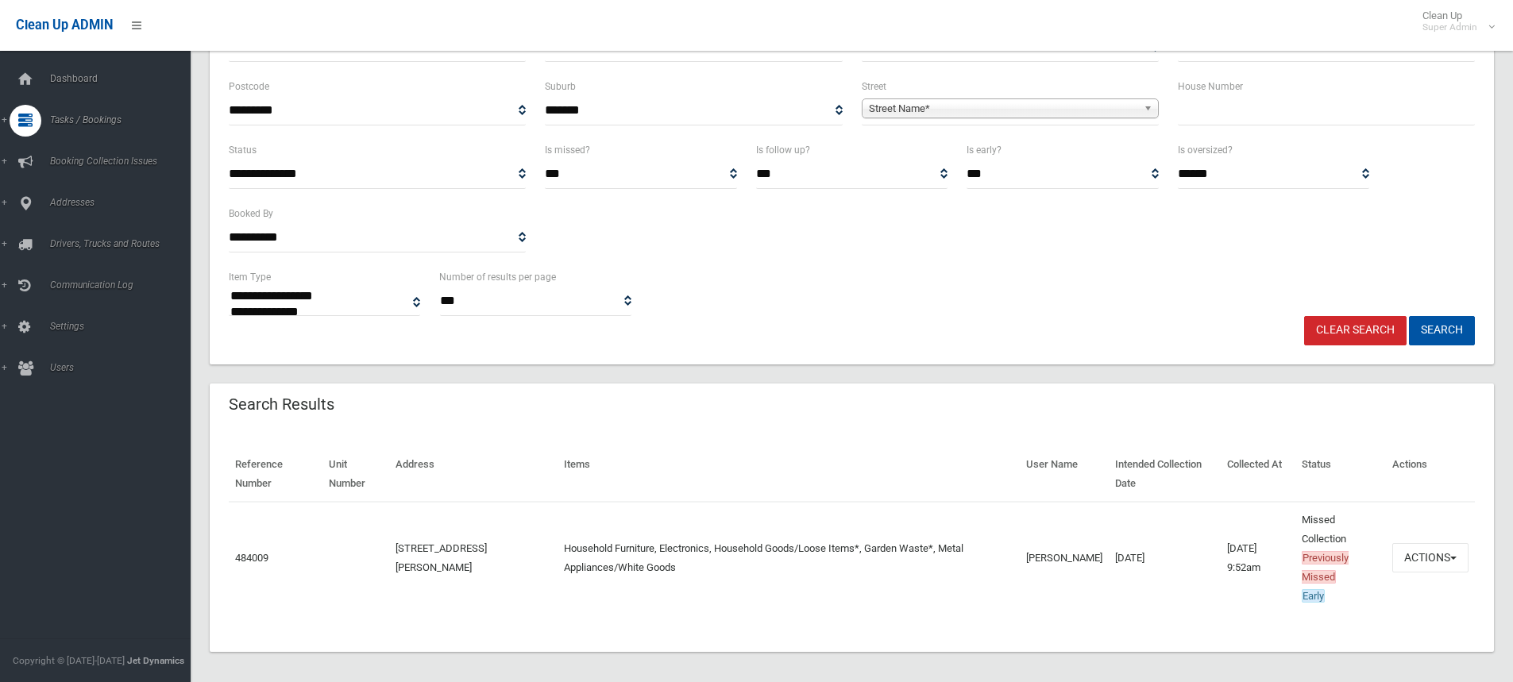
scroll to position [187, 0]
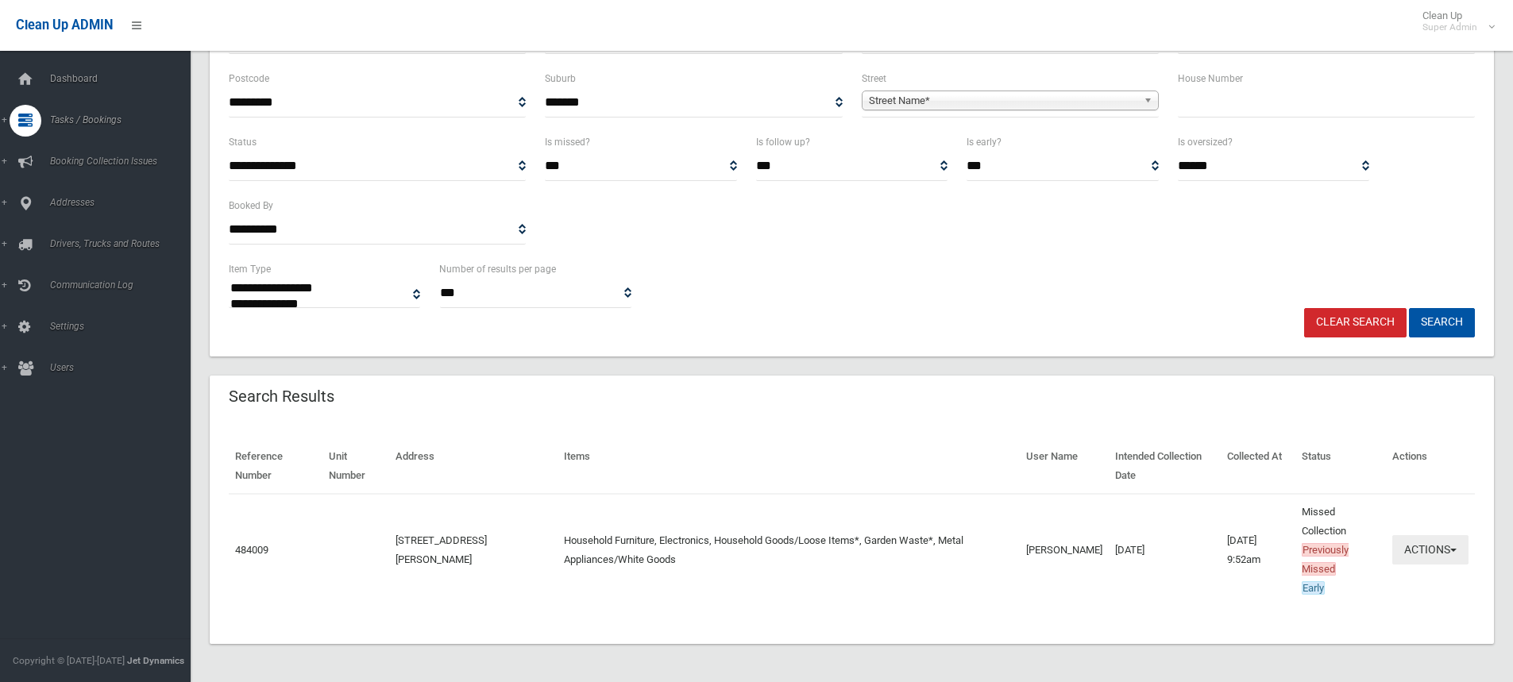
click at [1427, 548] on button "Actions" at bounding box center [1430, 549] width 76 height 29
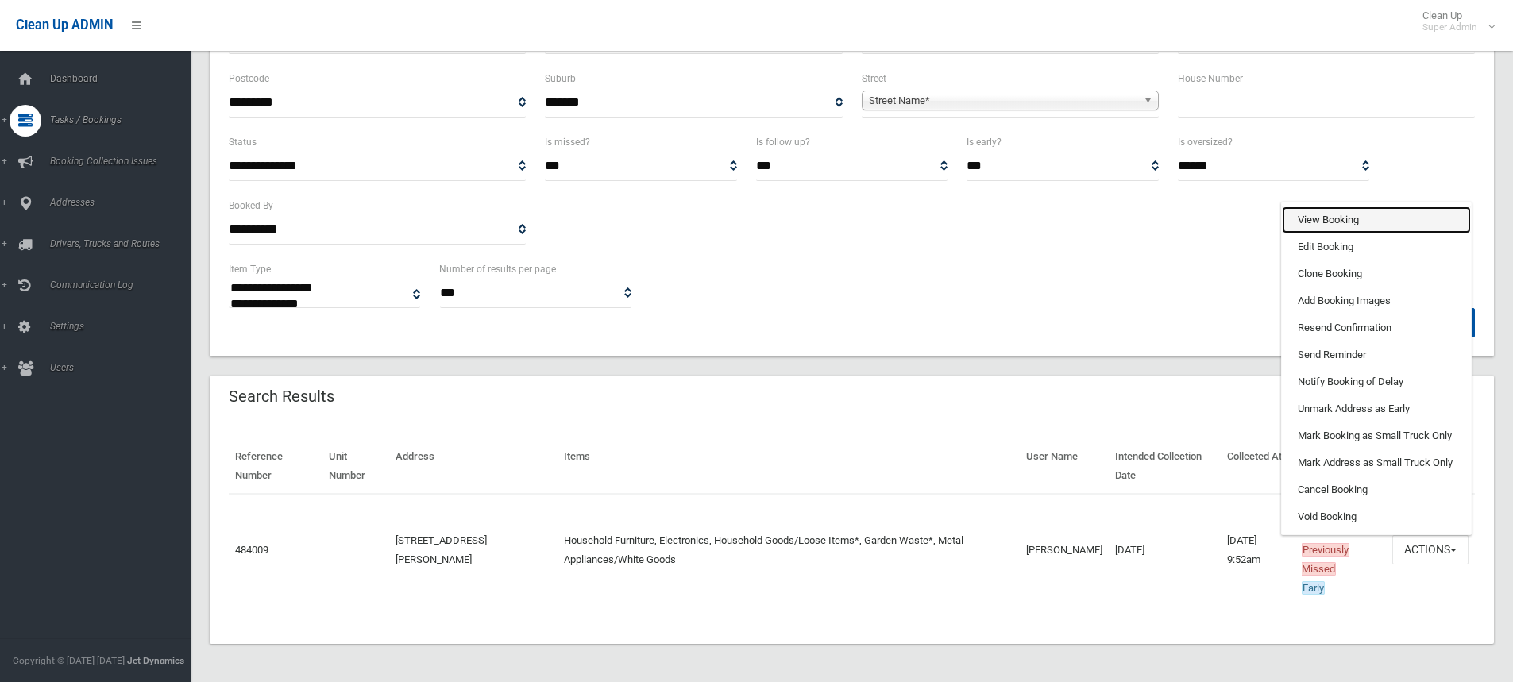
click at [1332, 224] on link "View Booking" at bounding box center [1376, 220] width 189 height 27
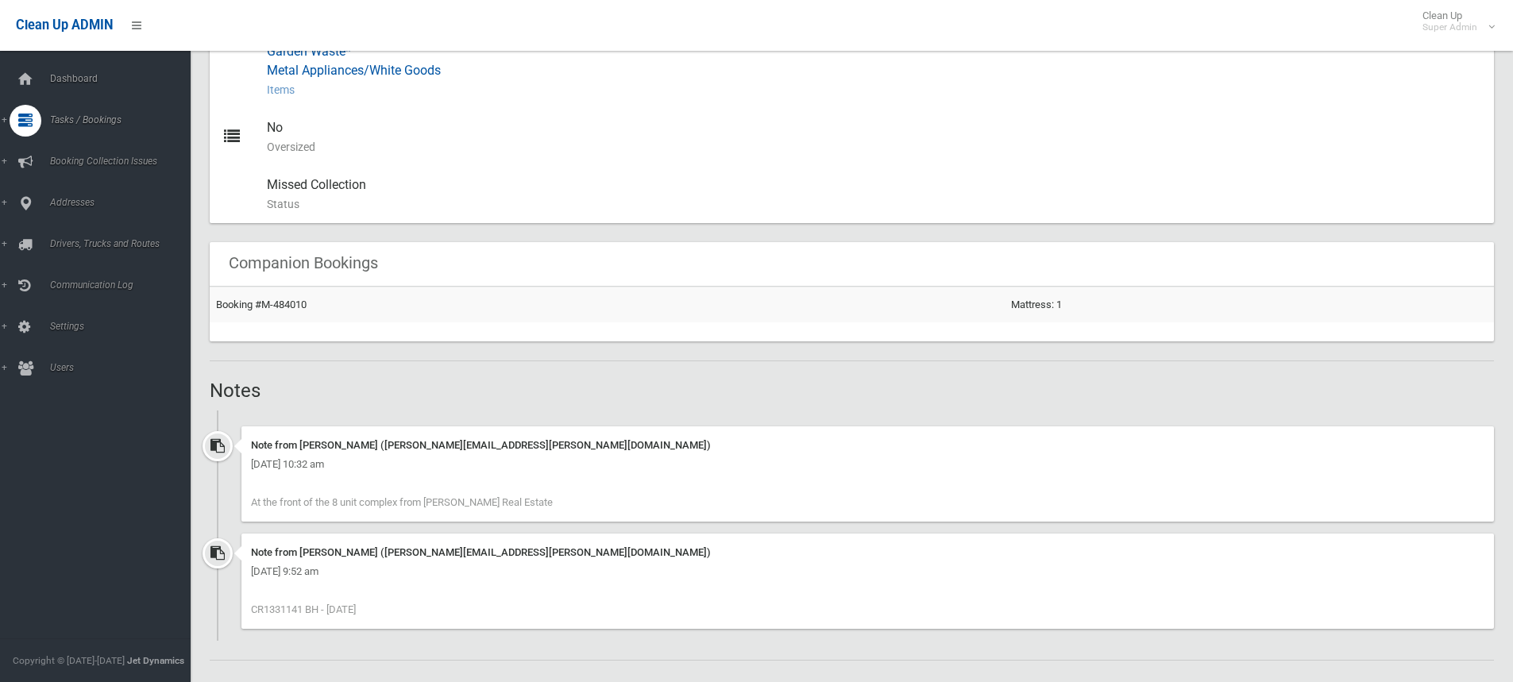
scroll to position [635, 0]
